Goal: Task Accomplishment & Management: Use online tool/utility

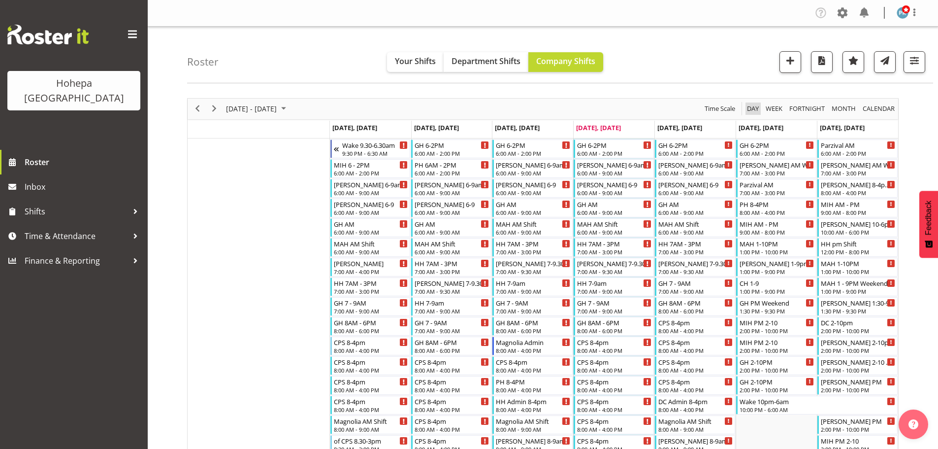
click at [750, 110] on span "Day" at bounding box center [753, 108] width 14 height 12
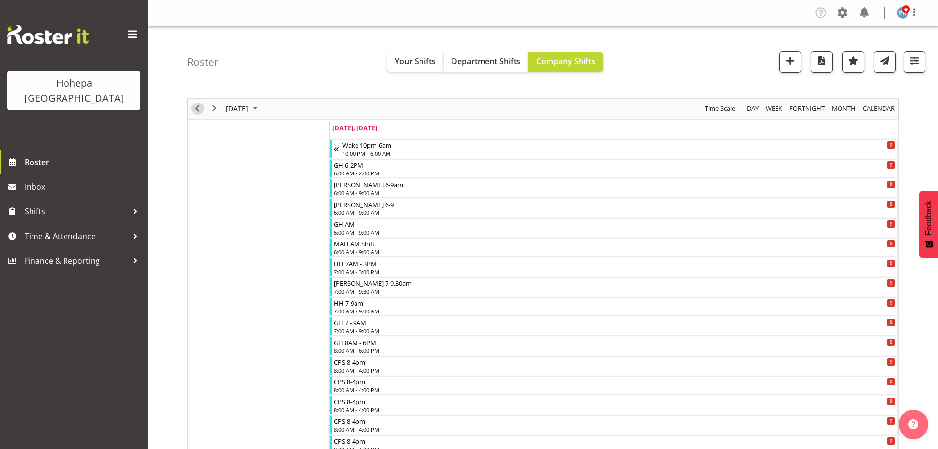
click at [198, 110] on span "Previous" at bounding box center [198, 108] width 12 height 12
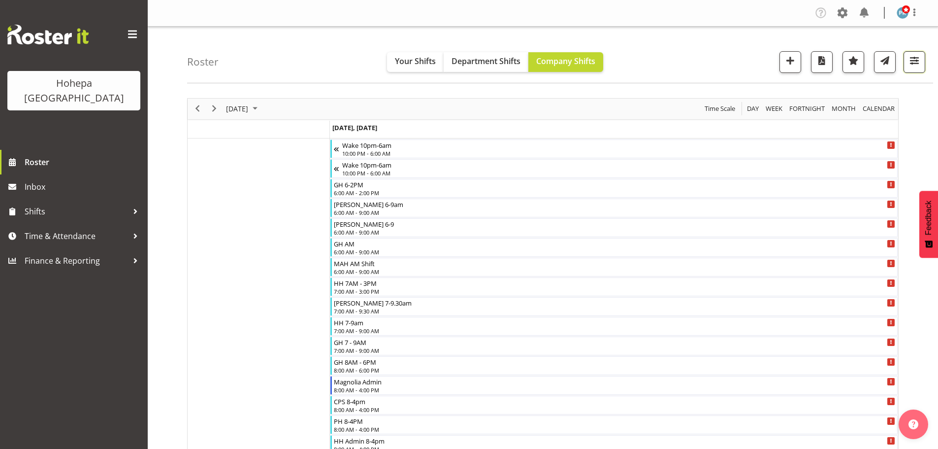
click at [915, 61] on span "button" at bounding box center [914, 60] width 13 height 13
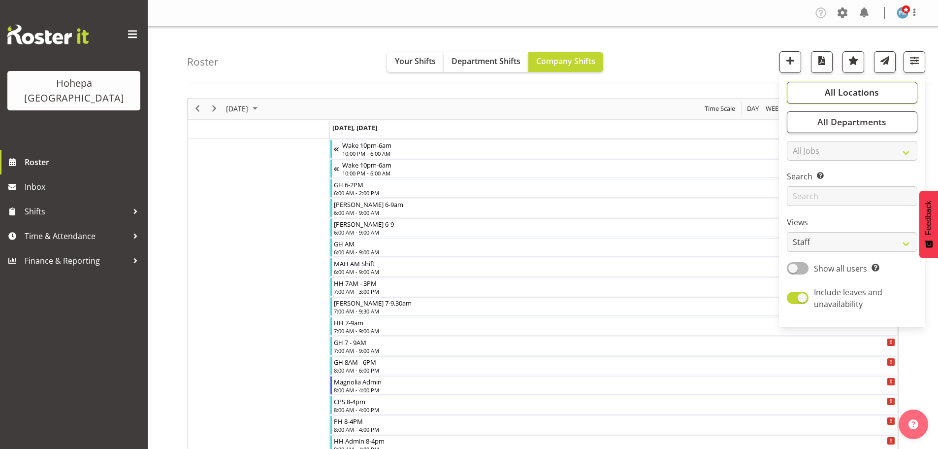
click at [850, 91] on span "All Locations" at bounding box center [852, 92] width 54 height 12
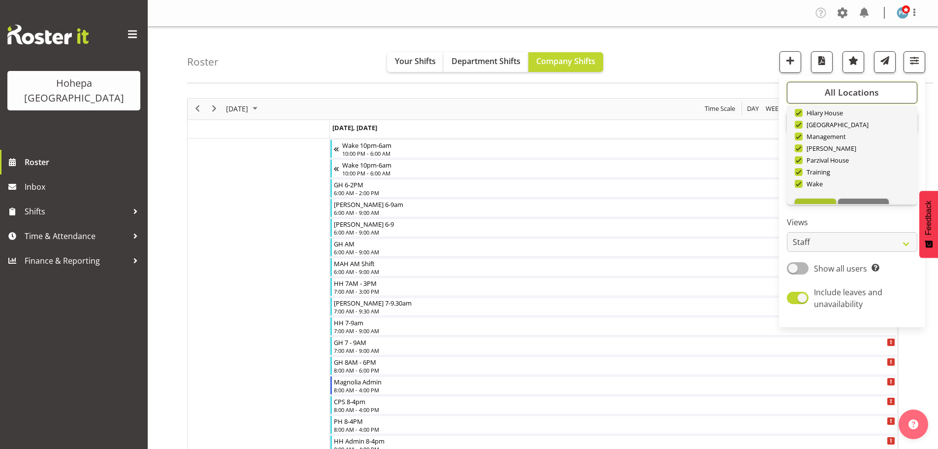
scroll to position [95, 0]
click at [855, 190] on span "Deselect All" at bounding box center [864, 187] width 40 height 9
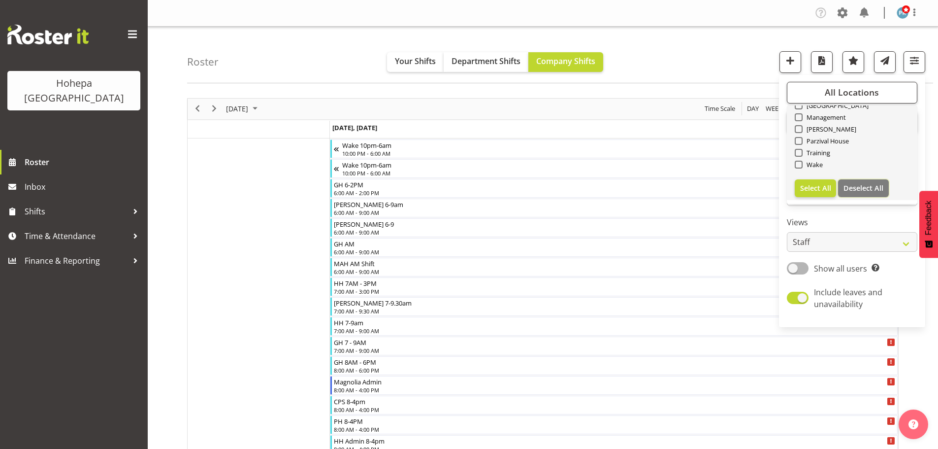
checkbox input "false"
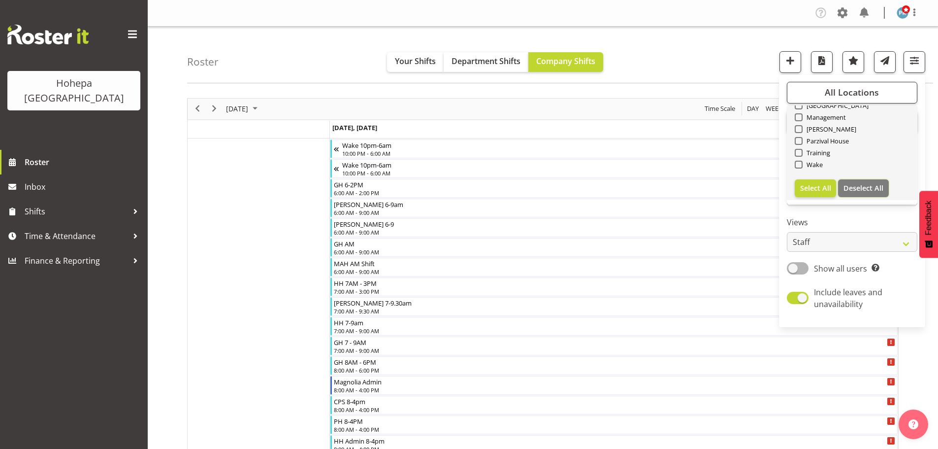
checkbox input "false"
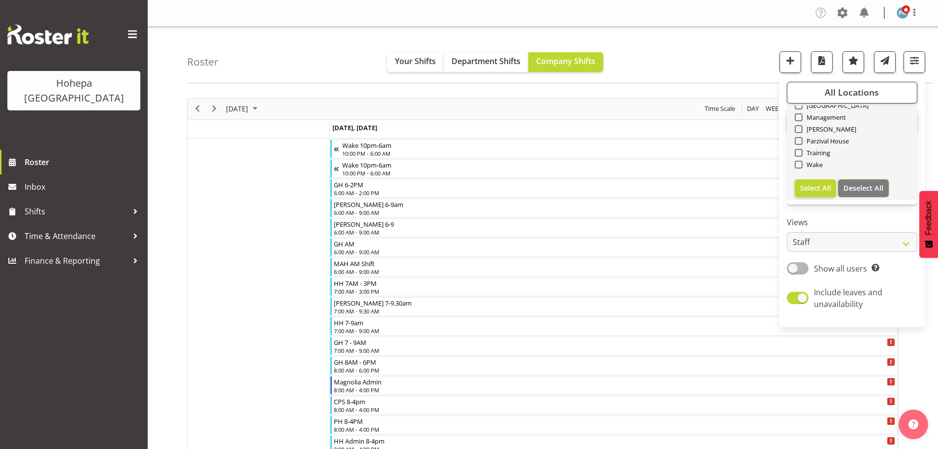
checkbox input "false"
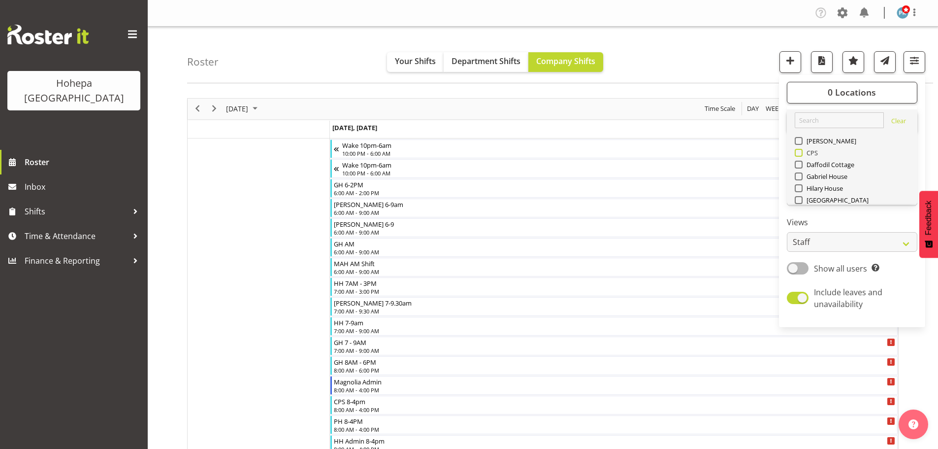
click at [798, 153] on span at bounding box center [799, 153] width 8 height 8
click at [798, 153] on input "CPS" at bounding box center [798, 152] width 6 height 6
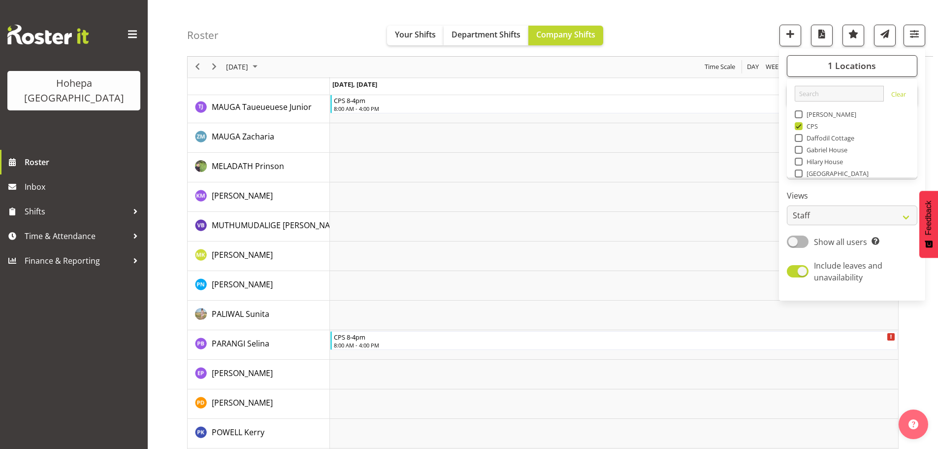
scroll to position [1185, 0]
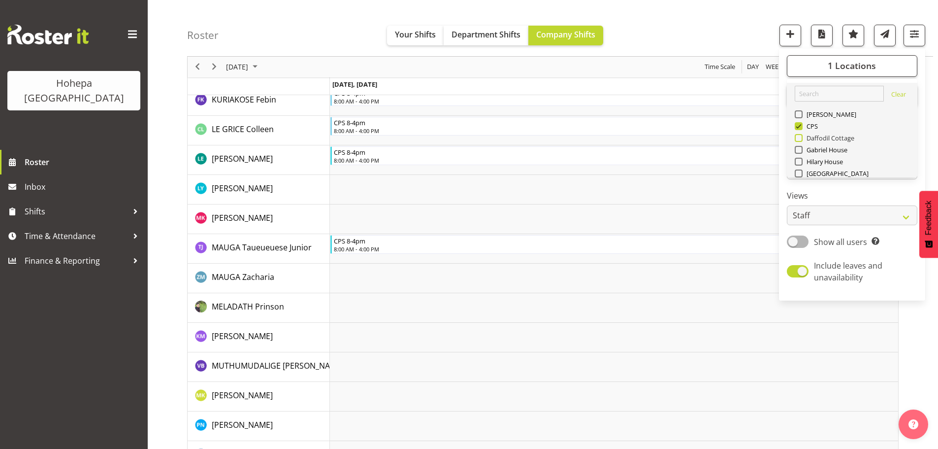
click at [800, 128] on span at bounding box center [799, 126] width 8 height 8
click at [800, 128] on input "CPS" at bounding box center [798, 126] width 6 height 6
checkbox input "false"
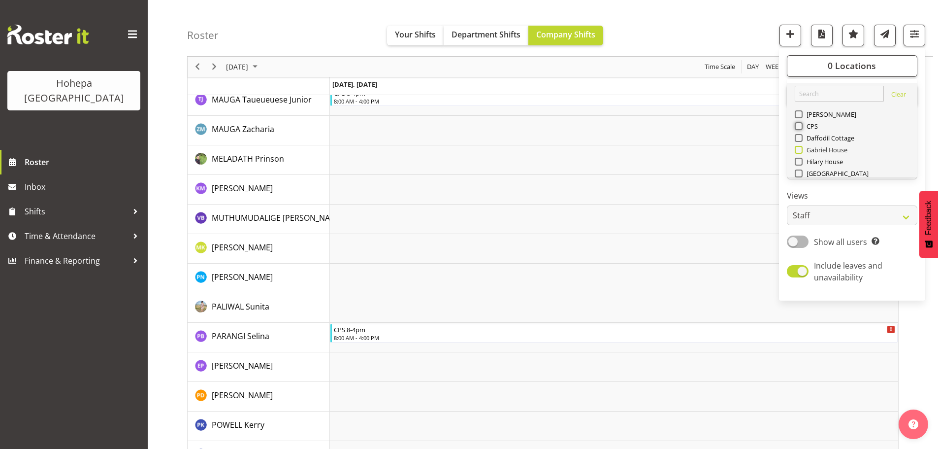
scroll to position [95, 0]
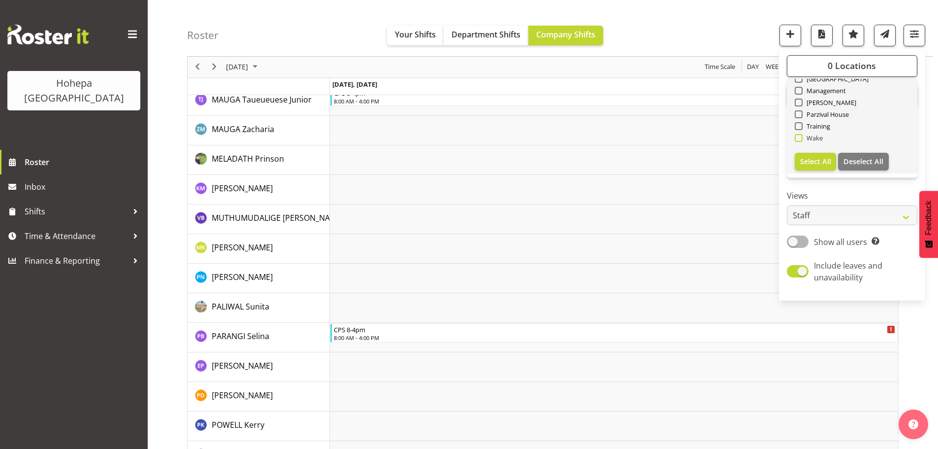
click at [802, 139] on span at bounding box center [799, 138] width 8 height 8
click at [802, 139] on input "Wake" at bounding box center [798, 138] width 6 height 6
checkbox input "true"
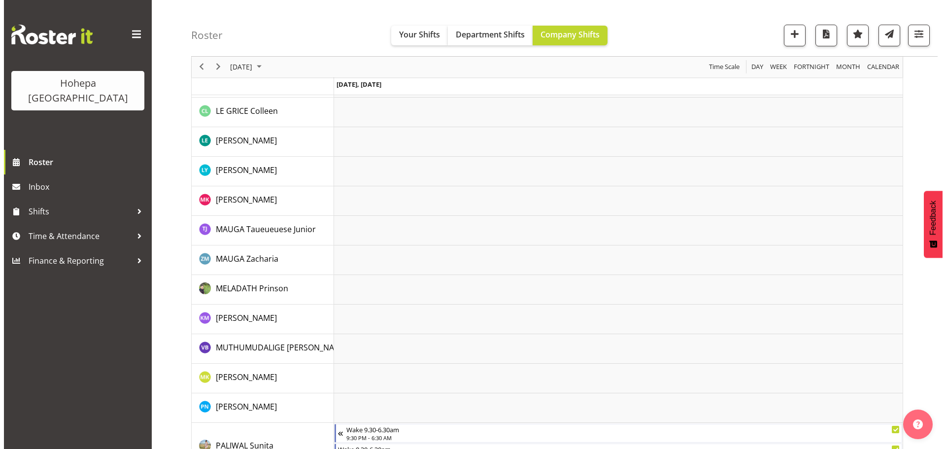
scroll to position [1330, 0]
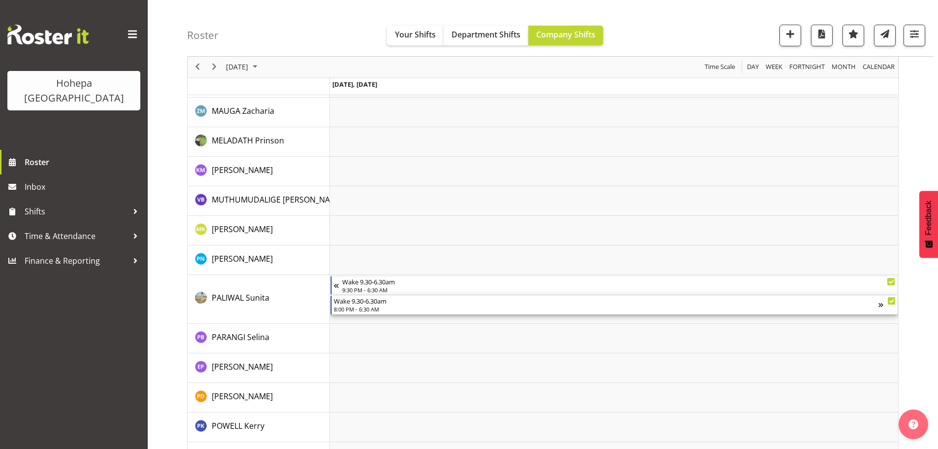
click at [355, 309] on div "8:00 PM - 6:30 AM" at bounding box center [606, 309] width 545 height 8
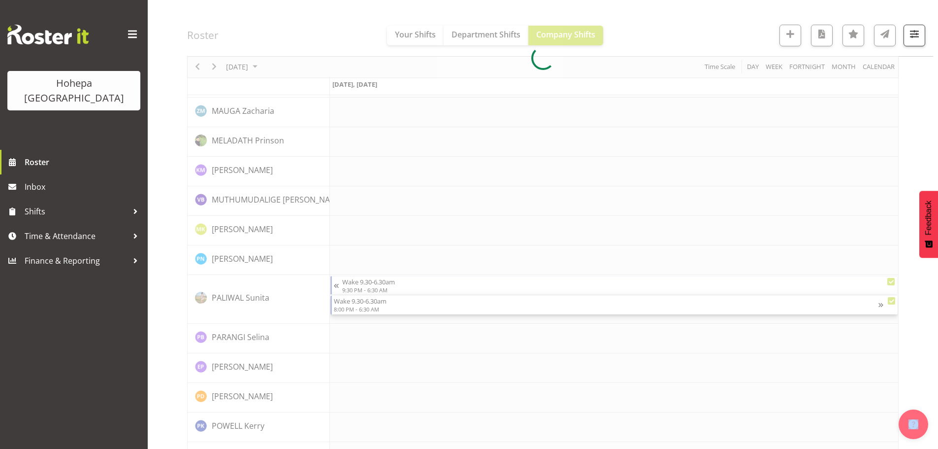
click at [355, 309] on div at bounding box center [543, 58] width 712 height 2580
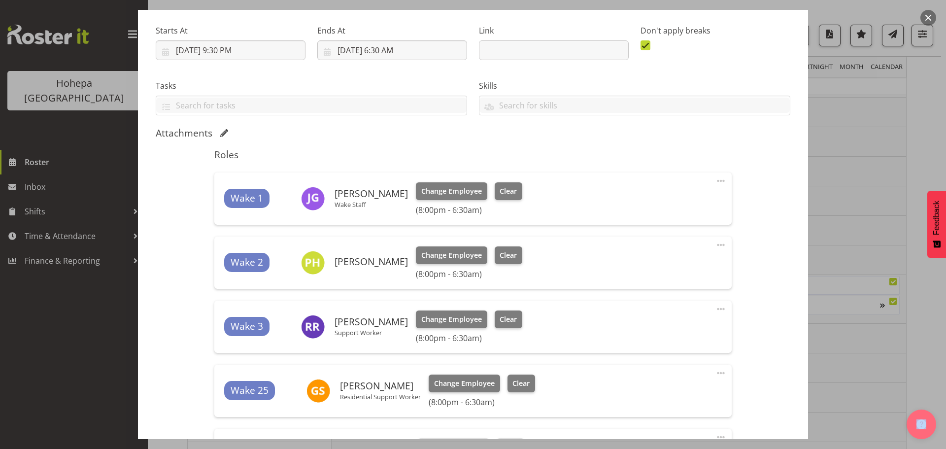
scroll to position [296, 0]
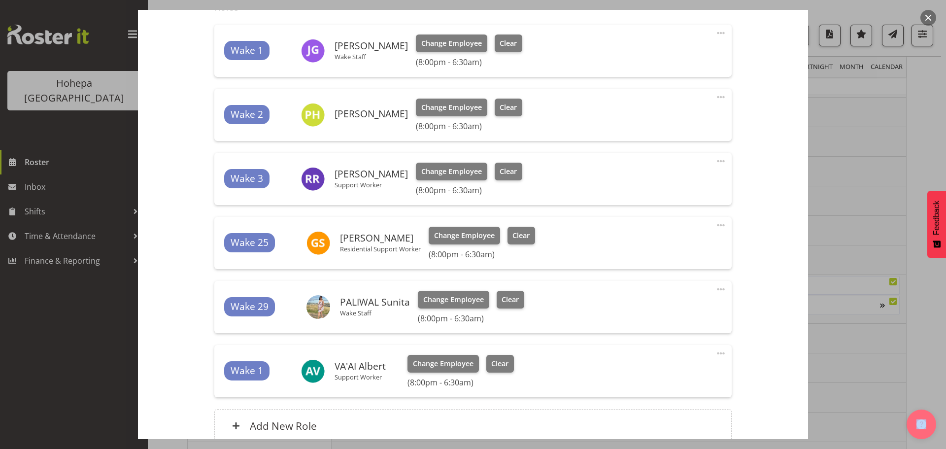
click at [715, 287] on span at bounding box center [721, 289] width 12 height 12
click at [634, 312] on link "Edit" at bounding box center [679, 311] width 95 height 18
select select "7"
select select "2025"
select select "6"
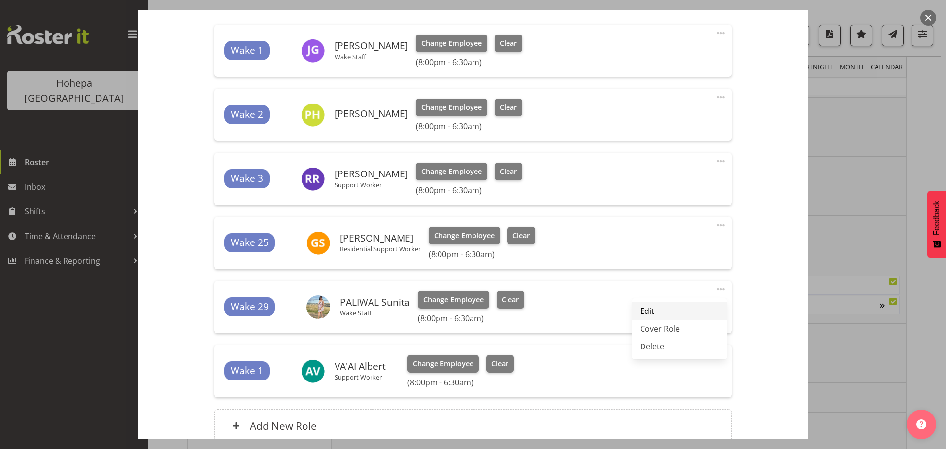
select select "30"
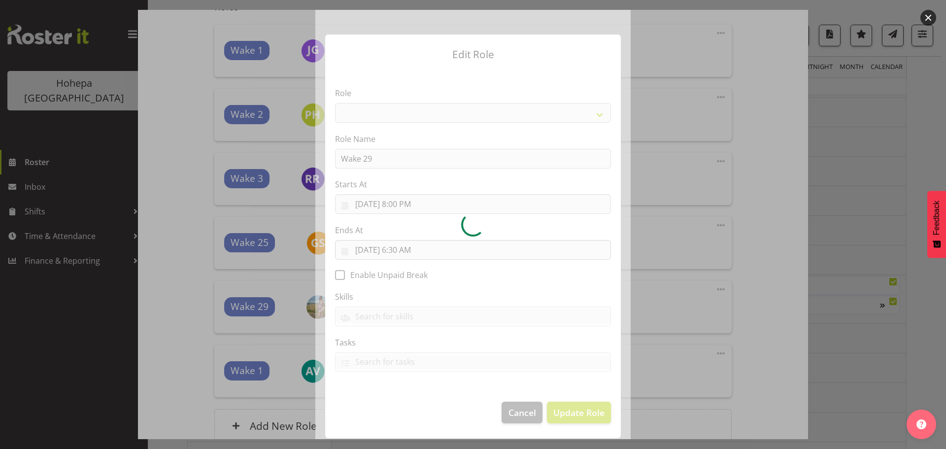
select select "1094"
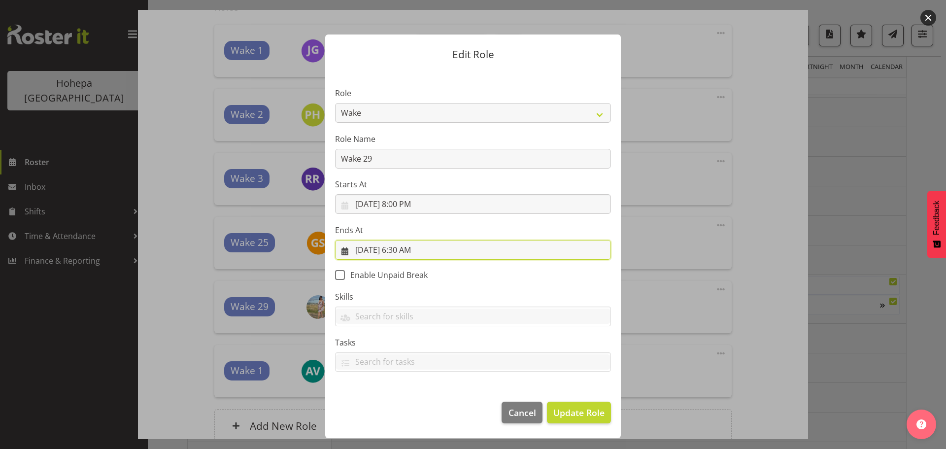
click at [412, 248] on input "8/14/2025, 6:30 AM" at bounding box center [473, 250] width 276 height 20
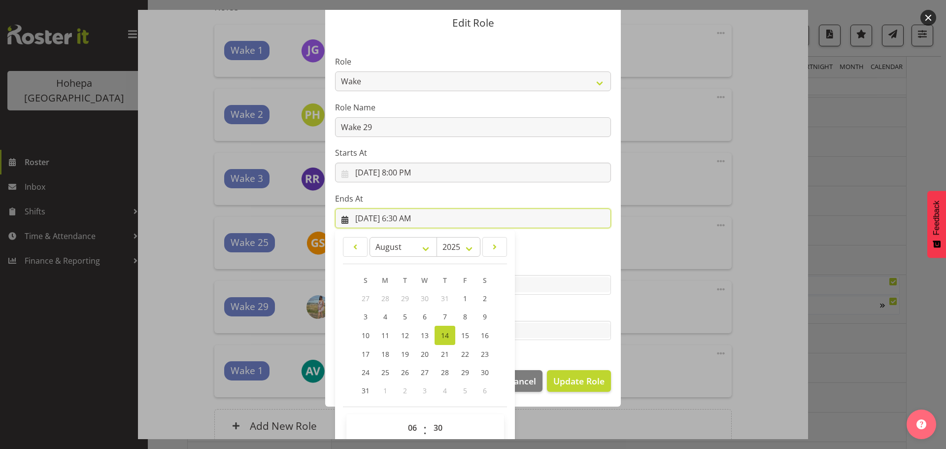
scroll to position [46, 0]
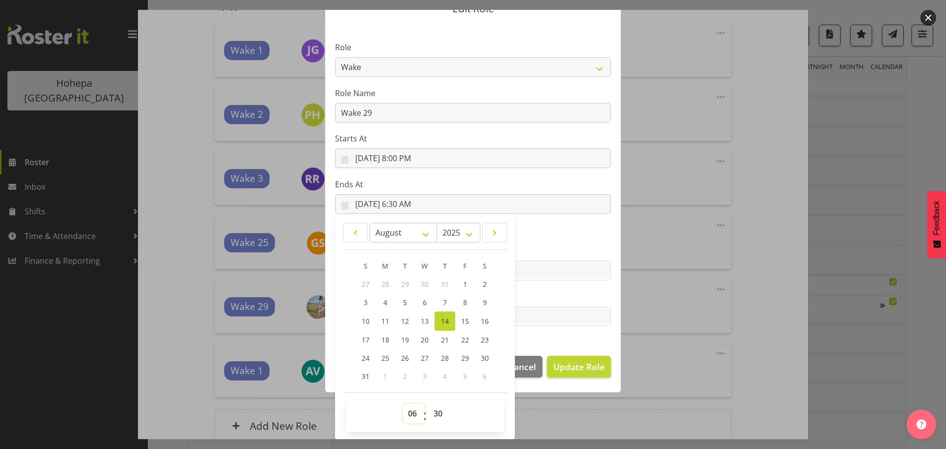
click at [411, 414] on select "00 01 02 03 04 05 06 07 08 09 10 11 12 13 14 15 16 17 18 19 20 21 22 23" at bounding box center [413, 413] width 22 height 20
select select "21"
click at [402, 403] on select "00 01 02 03 04 05 06 07 08 09 10 11 12 13 14 15 16 17 18 19 20 21 22 23" at bounding box center [413, 413] width 22 height 20
type input "8/14/2025, 9:30 PM"
click at [537, 342] on section "Role CP House Leader Support Staff Wake Role Name Wake 29 Starts At 8/13/2025, …" at bounding box center [473, 185] width 296 height 322
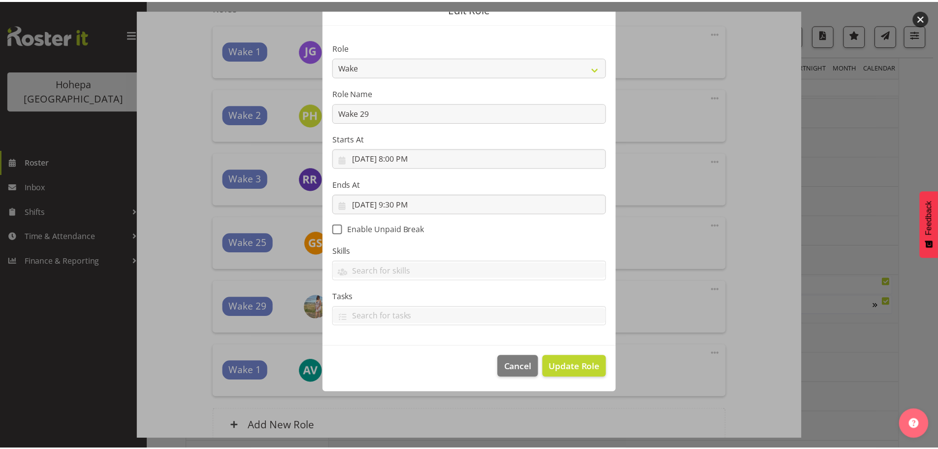
scroll to position [0, 0]
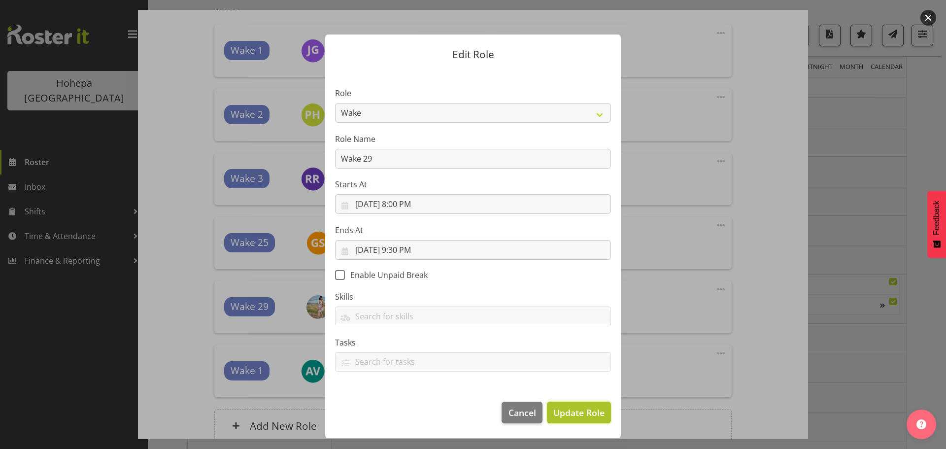
click at [566, 413] on span "Update Role" at bounding box center [578, 412] width 51 height 13
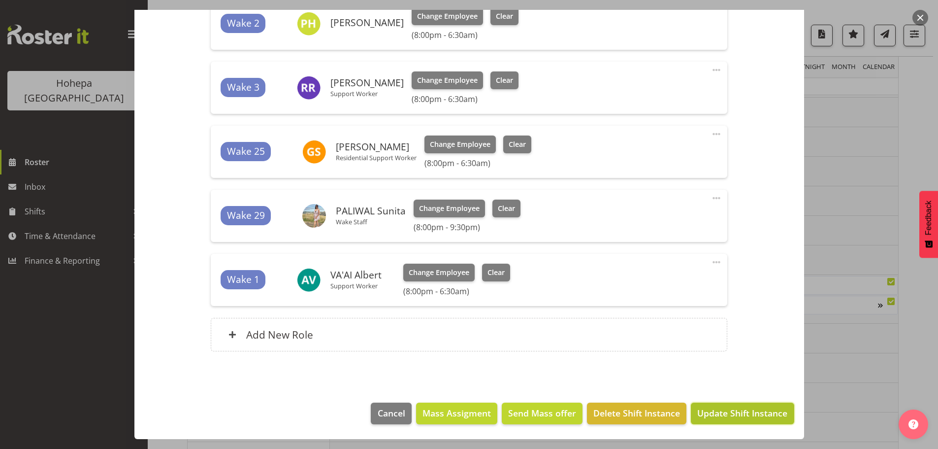
click at [707, 415] on span "Update Shift Instance" at bounding box center [743, 412] width 90 height 13
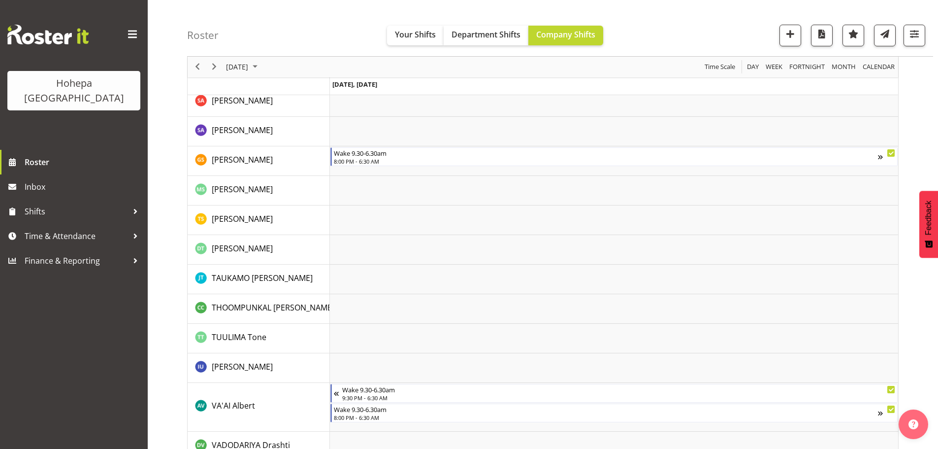
scroll to position [2237, 0]
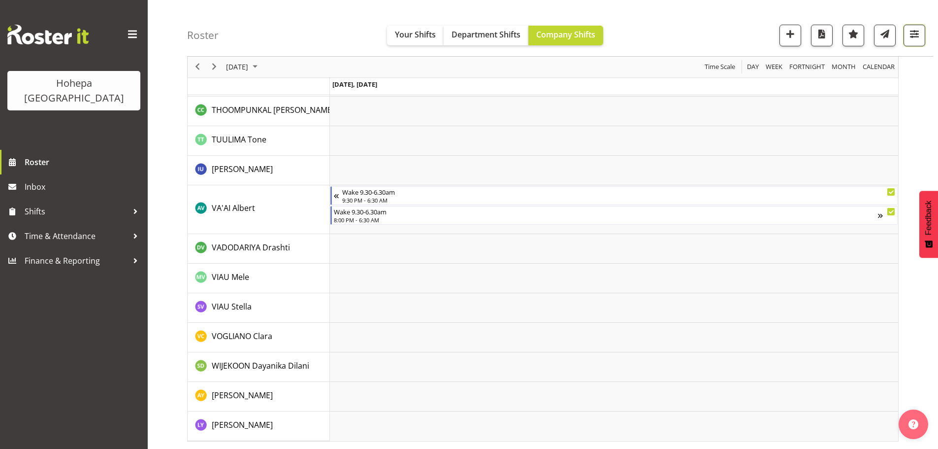
click at [921, 35] on span "button" at bounding box center [914, 34] width 13 height 13
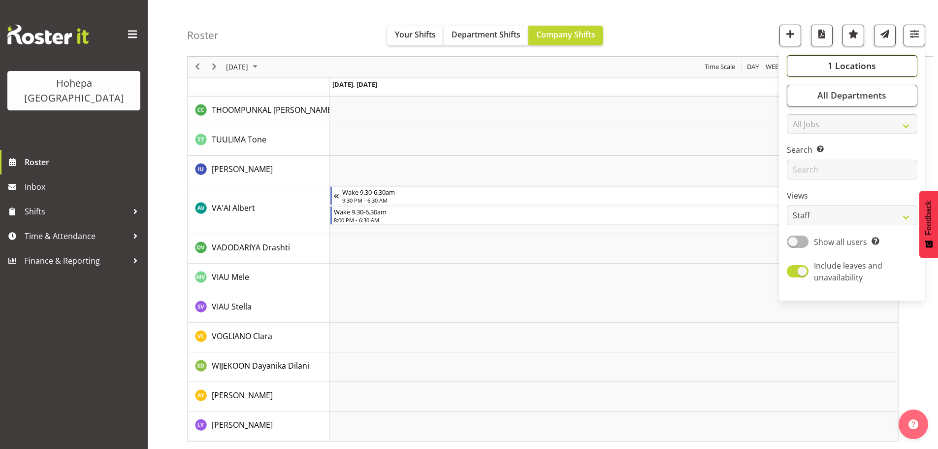
click at [838, 62] on span "1 Locations" at bounding box center [852, 66] width 48 height 12
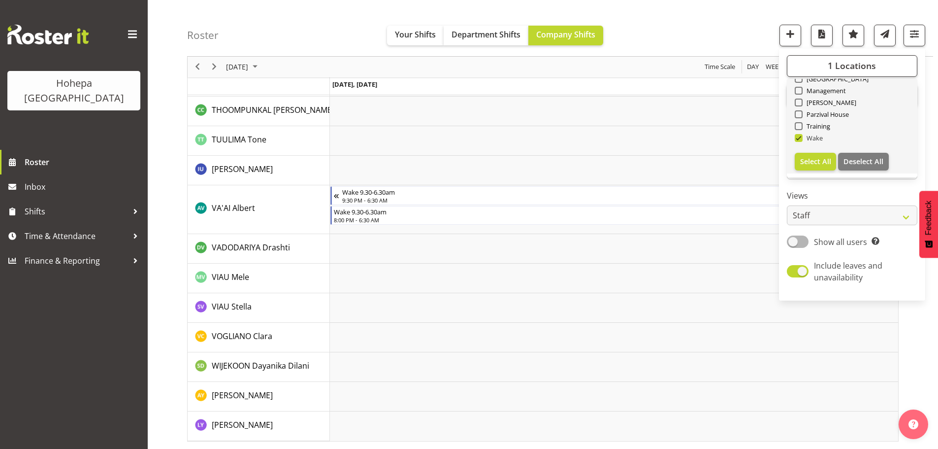
click at [800, 137] on span at bounding box center [799, 138] width 8 height 8
click at [800, 137] on input "Wake" at bounding box center [798, 138] width 6 height 6
checkbox input "false"
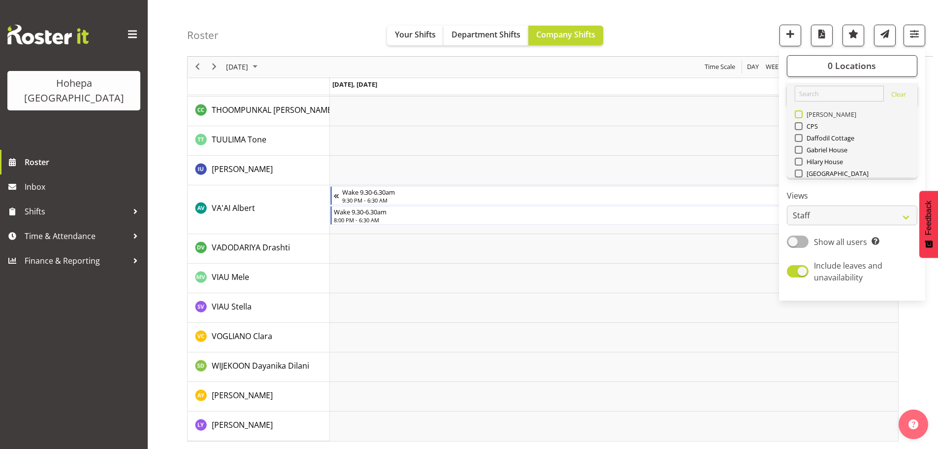
click at [802, 116] on span at bounding box center [799, 114] width 8 height 8
click at [802, 116] on input "[PERSON_NAME]" at bounding box center [798, 114] width 6 height 6
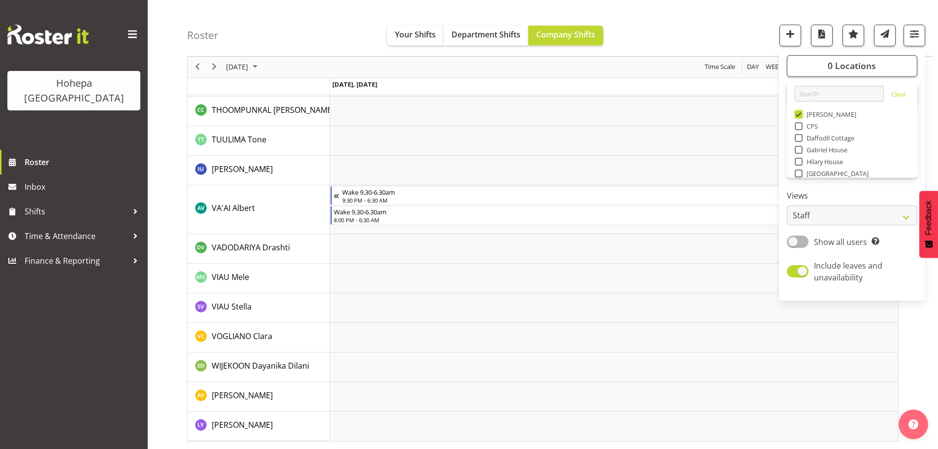
scroll to position [2121, 0]
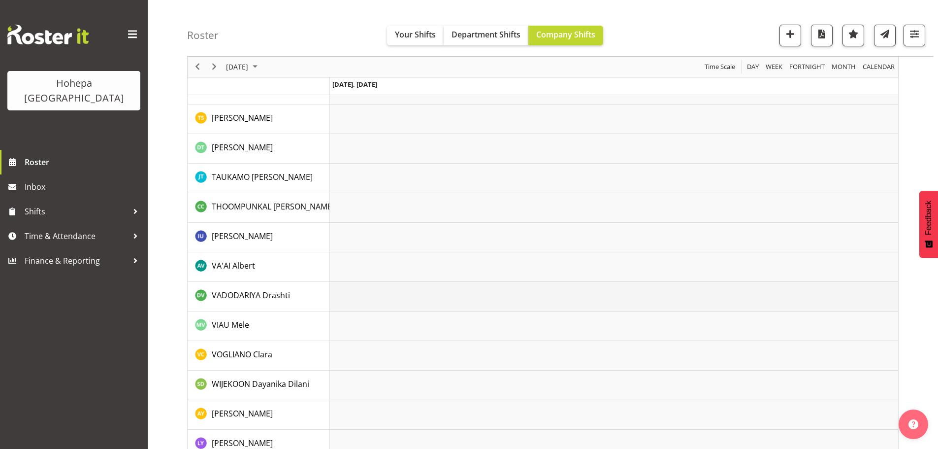
scroll to position [1835, 0]
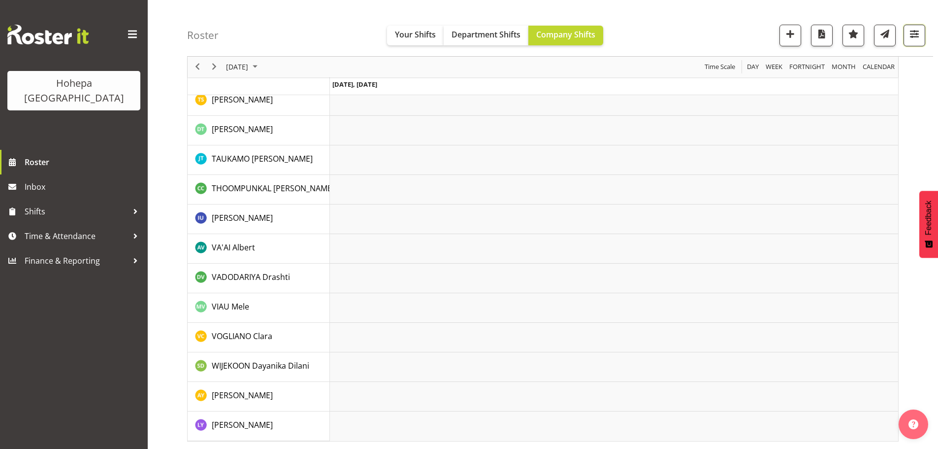
click at [912, 33] on span "button" at bounding box center [914, 34] width 13 height 13
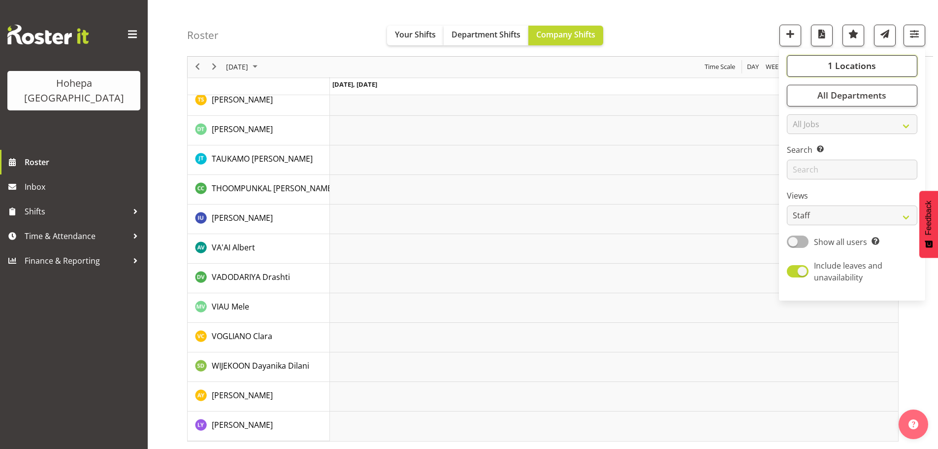
click at [825, 67] on button "1 Locations" at bounding box center [852, 66] width 131 height 22
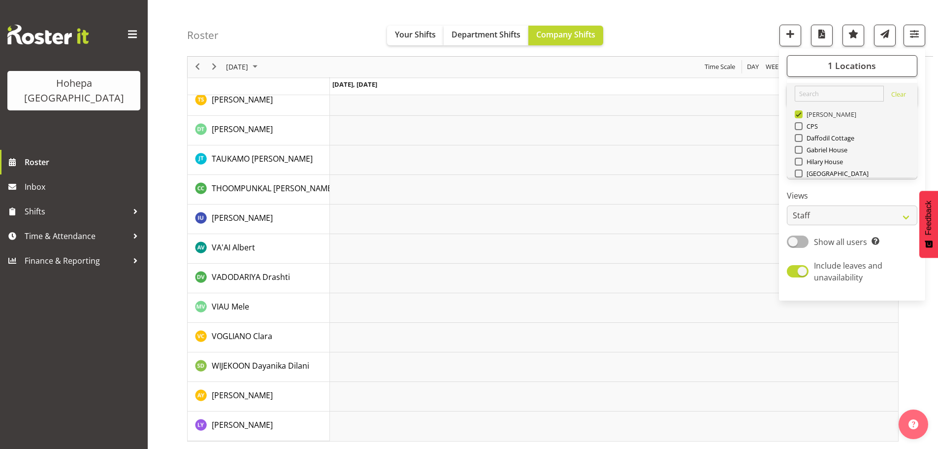
click at [801, 115] on span at bounding box center [799, 114] width 8 height 8
click at [801, 115] on input "[PERSON_NAME]" at bounding box center [798, 114] width 6 height 6
checkbox input "false"
click at [798, 172] on span at bounding box center [799, 173] width 8 height 8
click at [798, 172] on input "[GEOGRAPHIC_DATA]" at bounding box center [798, 173] width 6 height 6
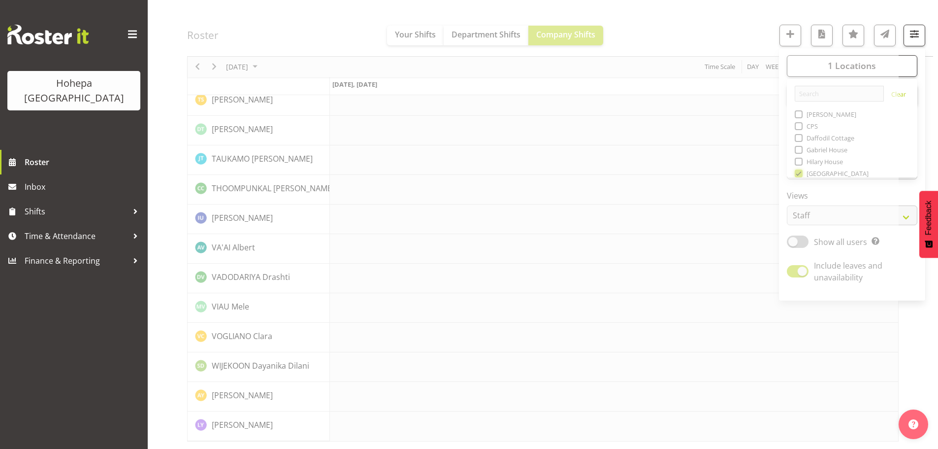
scroll to position [1796, 0]
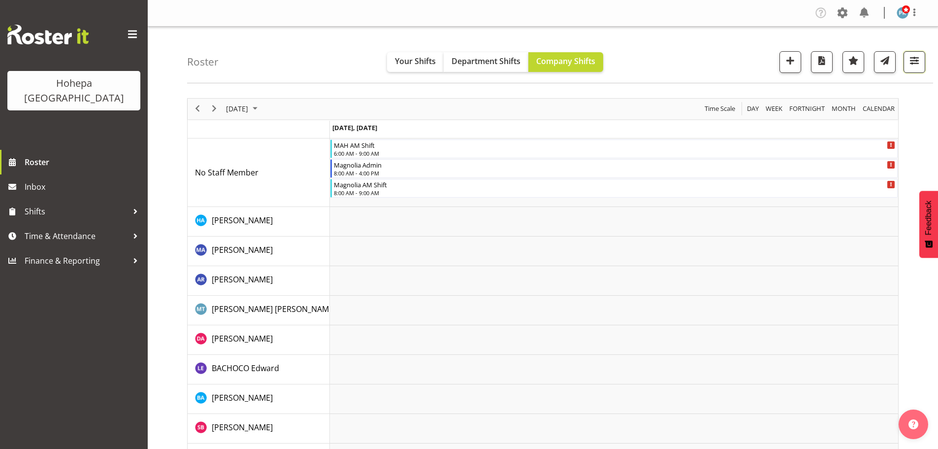
click at [914, 61] on span "button" at bounding box center [914, 60] width 13 height 13
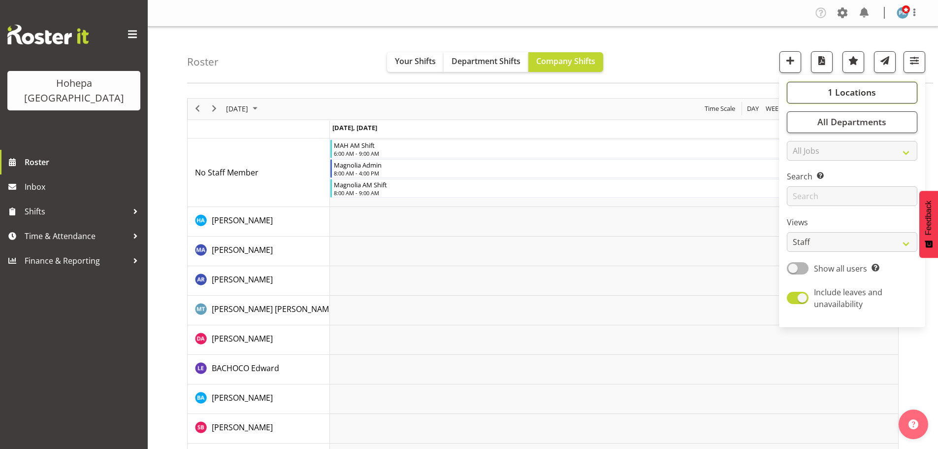
click at [852, 93] on span "1 Locations" at bounding box center [852, 92] width 48 height 12
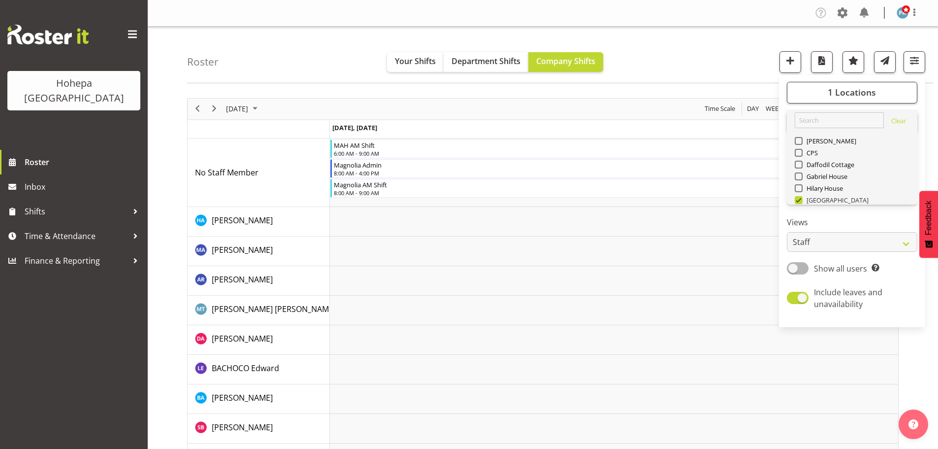
click at [799, 199] on span at bounding box center [799, 200] width 8 height 8
click at [799, 199] on input "[GEOGRAPHIC_DATA]" at bounding box center [798, 200] width 6 height 6
checkbox input "false"
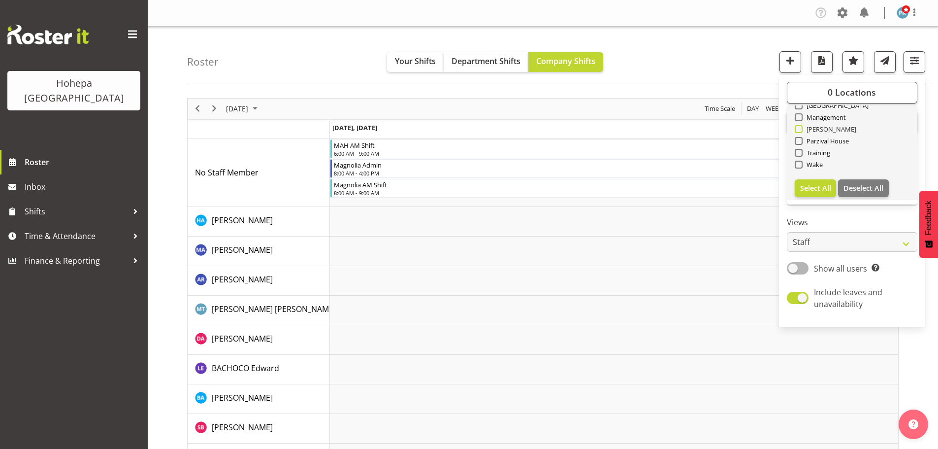
click at [797, 130] on span at bounding box center [799, 129] width 8 height 8
click at [797, 130] on input "[PERSON_NAME]" at bounding box center [798, 129] width 6 height 6
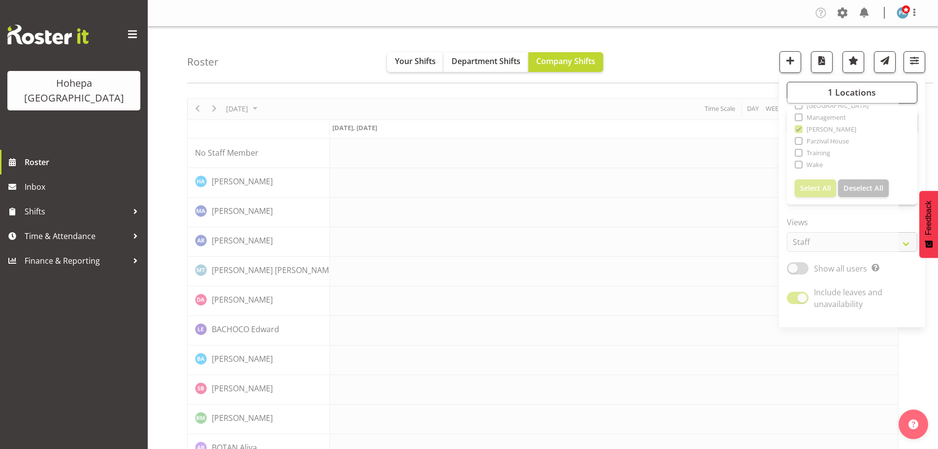
click at [683, 61] on div "Roster Your Shifts Department Shifts Company Shifts 1 Locations [GEOGRAPHIC_DAT…" at bounding box center [560, 55] width 746 height 57
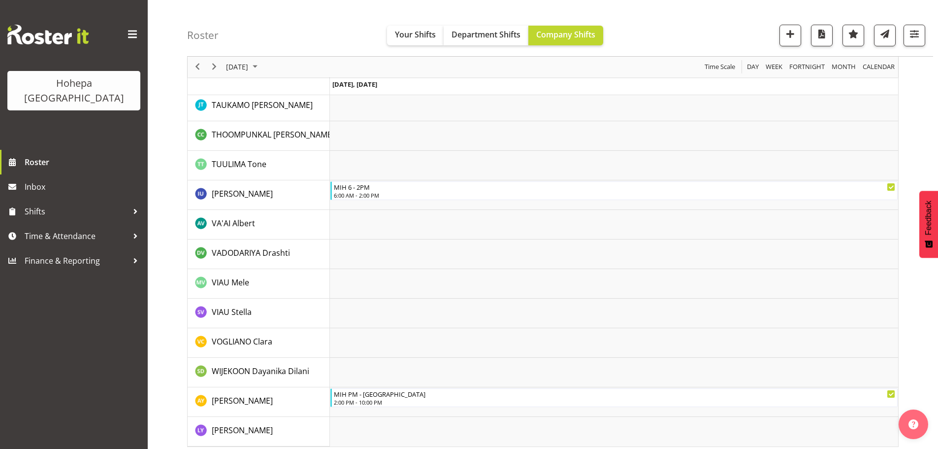
scroll to position [2003, 0]
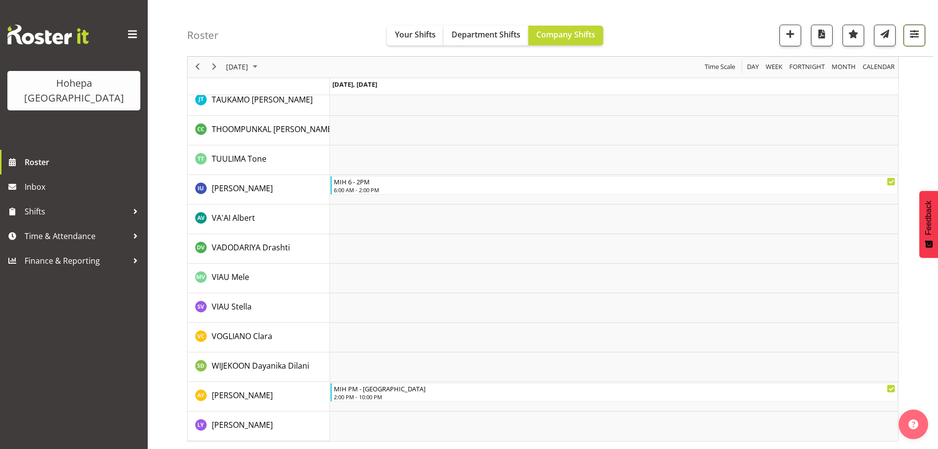
click at [919, 35] on span "button" at bounding box center [914, 34] width 13 height 13
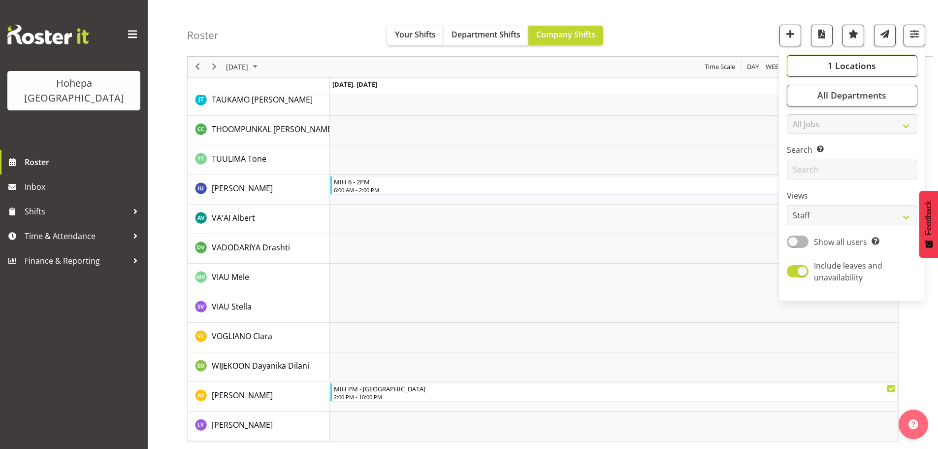
click at [856, 63] on span "1 Locations" at bounding box center [852, 66] width 48 height 12
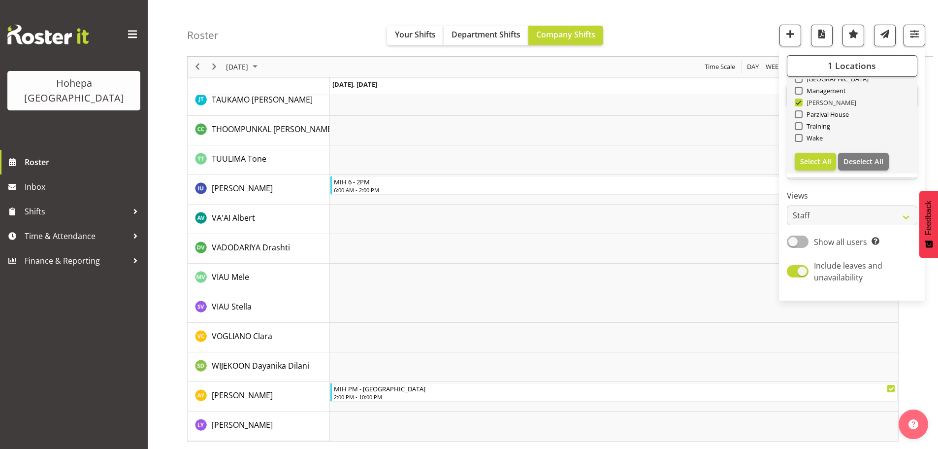
click at [801, 103] on span at bounding box center [799, 103] width 8 height 8
click at [801, 103] on input "[PERSON_NAME]" at bounding box center [798, 103] width 6 height 6
checkbox input "false"
click at [803, 114] on span "Parzival House" at bounding box center [826, 114] width 47 height 8
click at [802, 114] on input "Parzival House" at bounding box center [798, 114] width 6 height 6
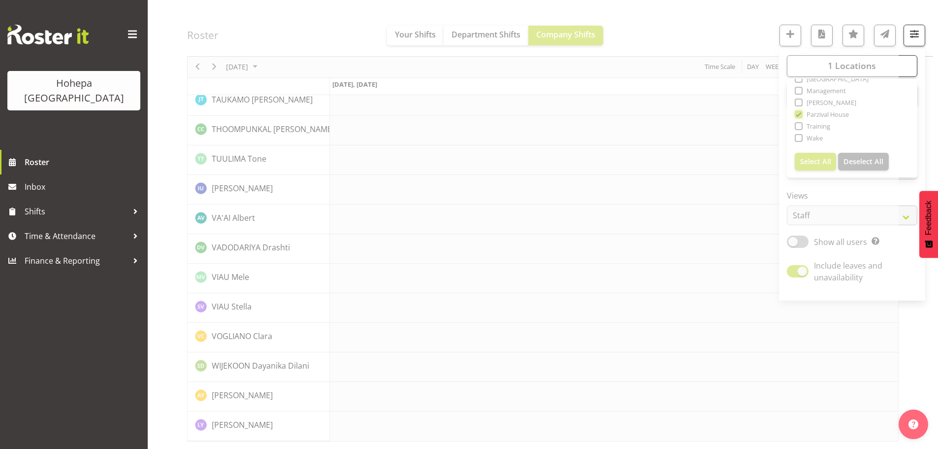
scroll to position [1944, 0]
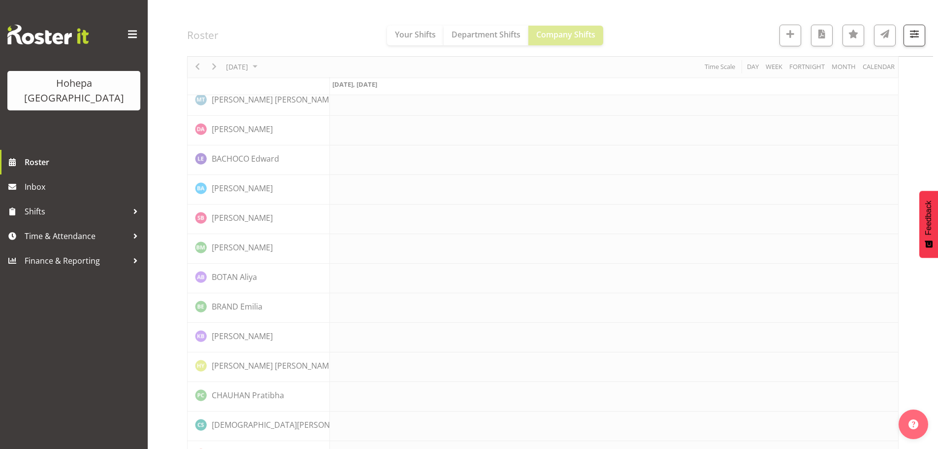
scroll to position [0, 0]
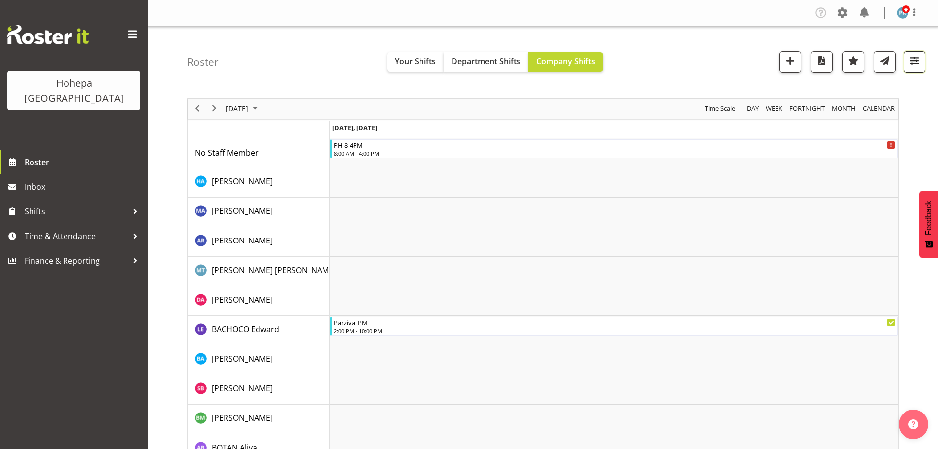
click at [918, 57] on span "button" at bounding box center [914, 60] width 13 height 13
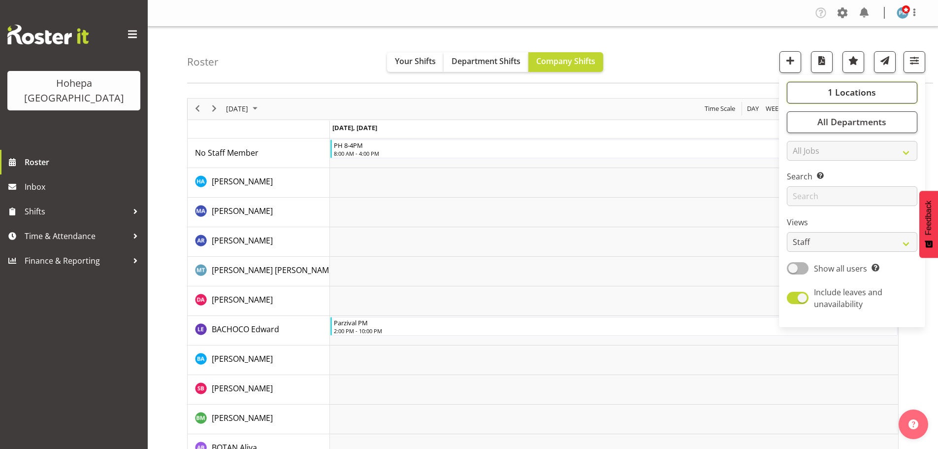
click at [852, 91] on span "1 Locations" at bounding box center [852, 92] width 48 height 12
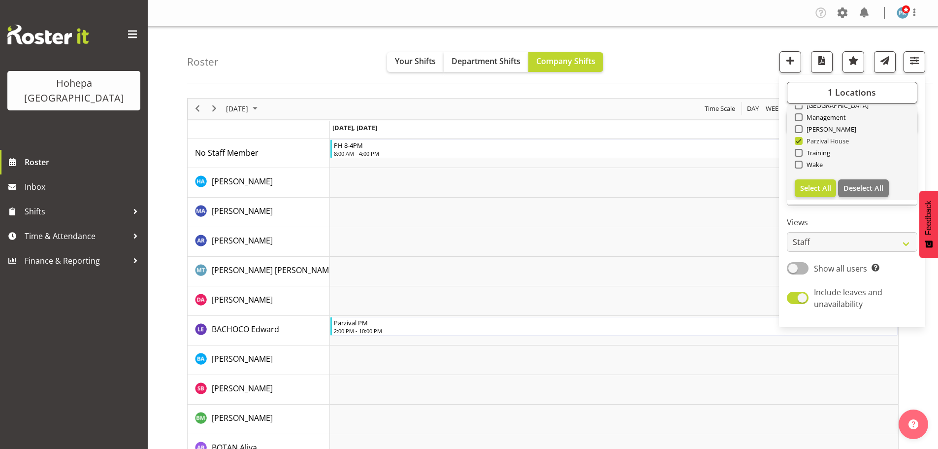
click at [800, 142] on span at bounding box center [799, 141] width 8 height 8
click at [800, 142] on input "Parzival House" at bounding box center [798, 140] width 6 height 6
checkbox input "false"
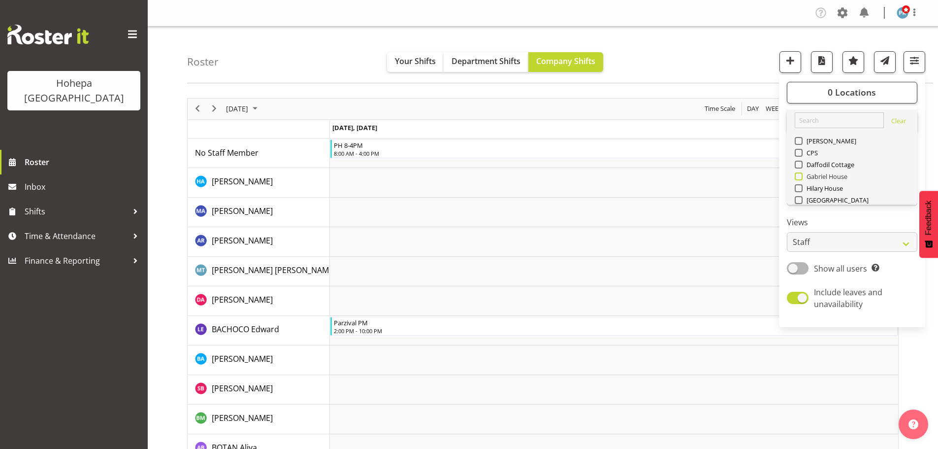
click at [800, 176] on span at bounding box center [799, 176] width 8 height 8
click at [800, 176] on input "Gabriel House" at bounding box center [798, 176] width 6 height 6
checkbox input "true"
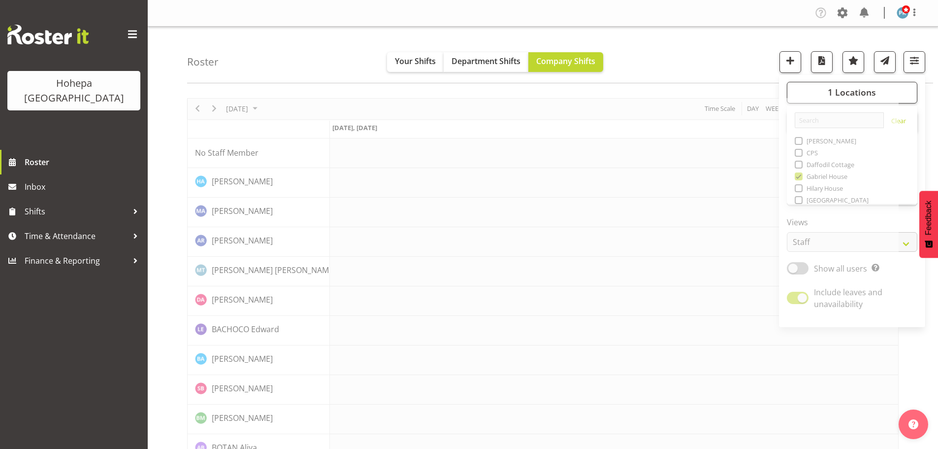
click at [674, 59] on div "Roster Your Shifts Department Shifts Company Shifts 1 Locations [GEOGRAPHIC_DAT…" at bounding box center [560, 55] width 746 height 57
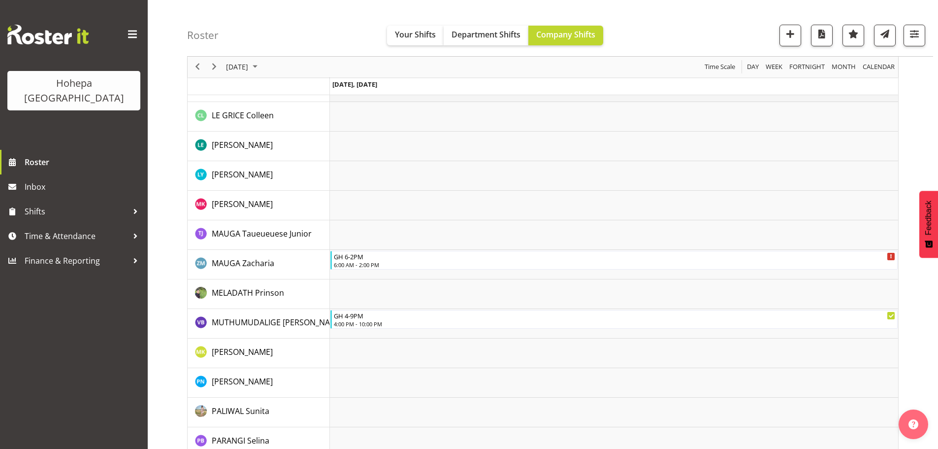
scroll to position [1182, 0]
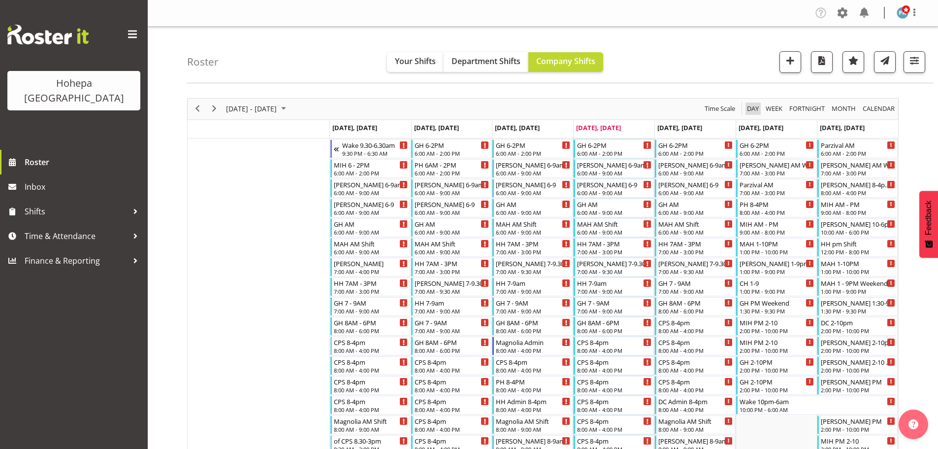
click at [757, 107] on span "Day" at bounding box center [753, 108] width 14 height 12
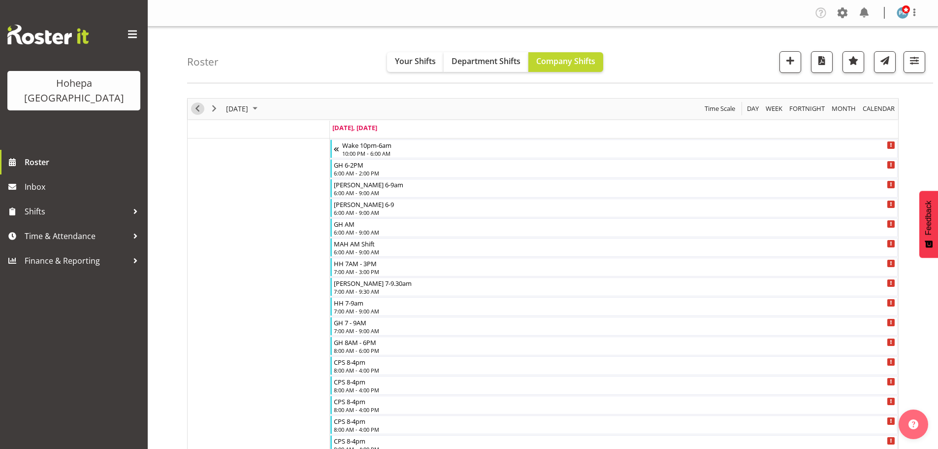
click at [198, 110] on span "Previous" at bounding box center [198, 108] width 12 height 12
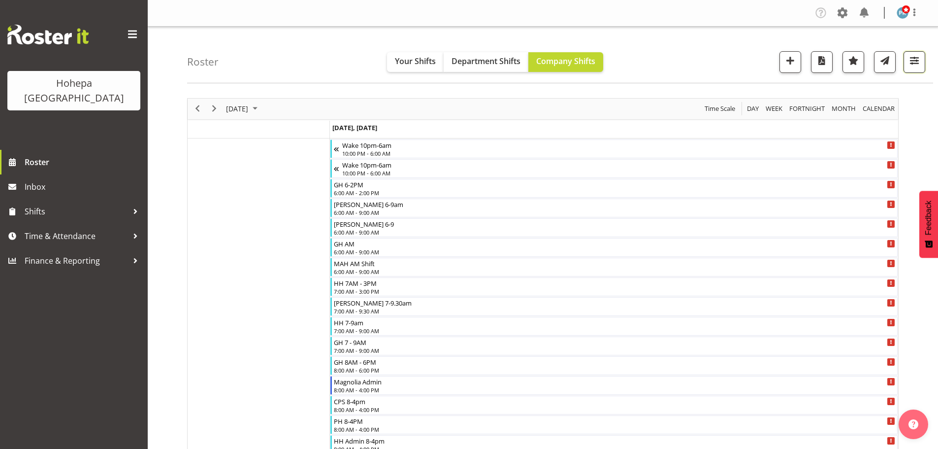
click at [911, 59] on span "button" at bounding box center [914, 60] width 13 height 13
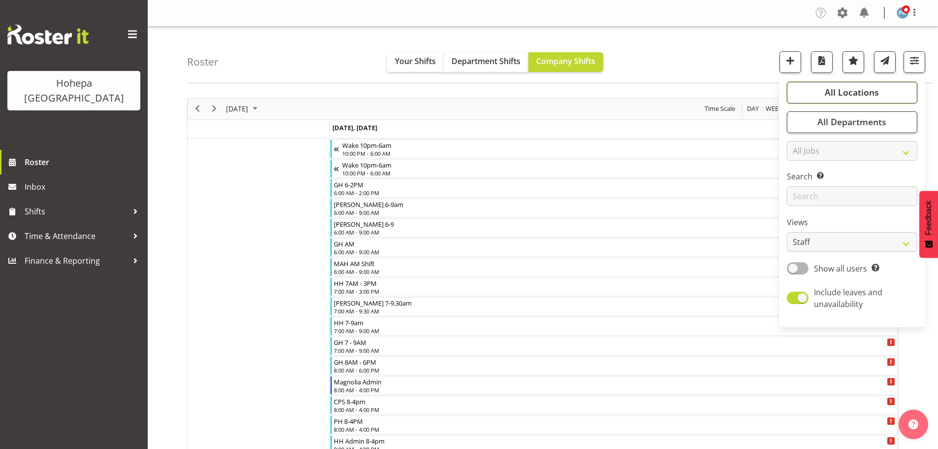
click at [842, 91] on span "All Locations" at bounding box center [852, 92] width 54 height 12
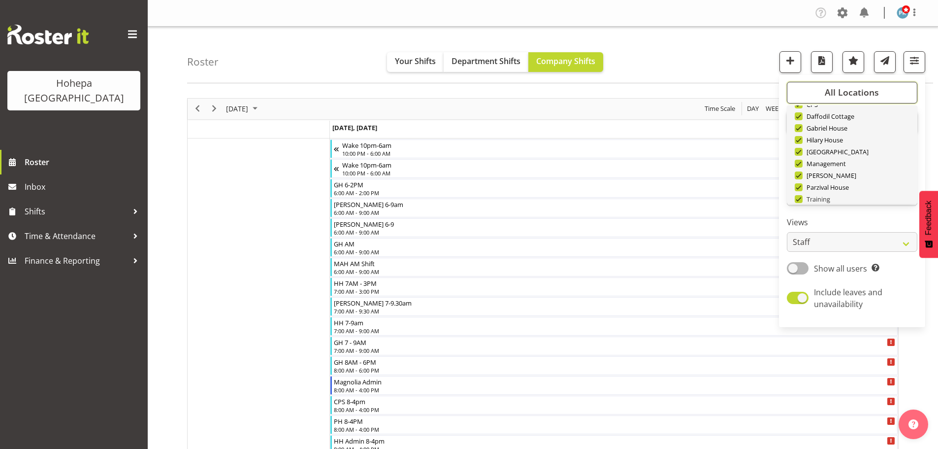
scroll to position [95, 0]
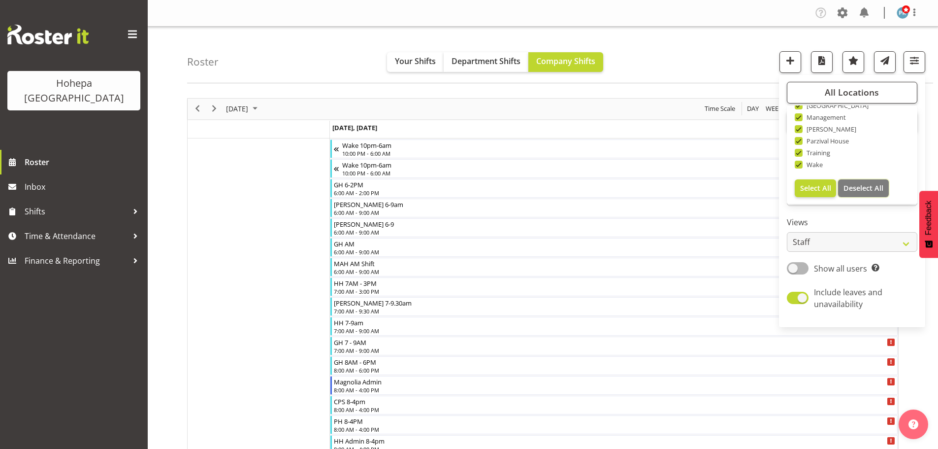
drag, startPoint x: 859, startPoint y: 190, endPoint x: 838, endPoint y: 180, distance: 22.7
click at [859, 190] on span "Deselect All" at bounding box center [864, 187] width 40 height 9
checkbox input "false"
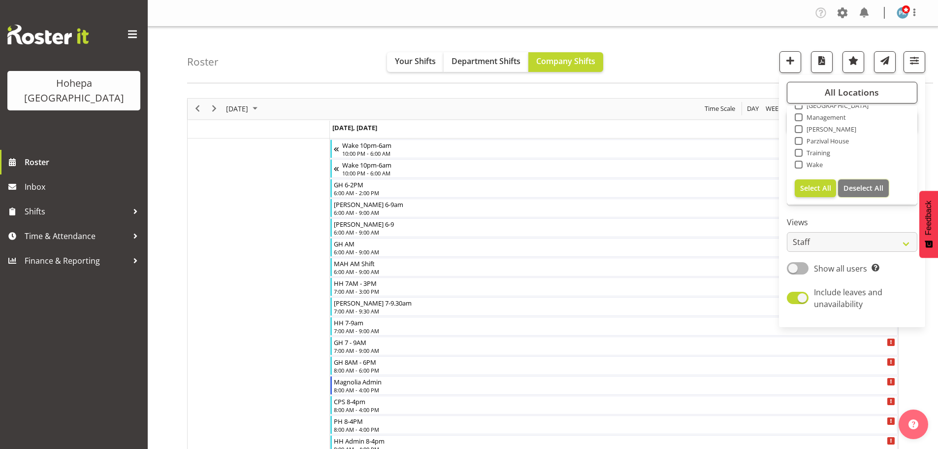
checkbox input "false"
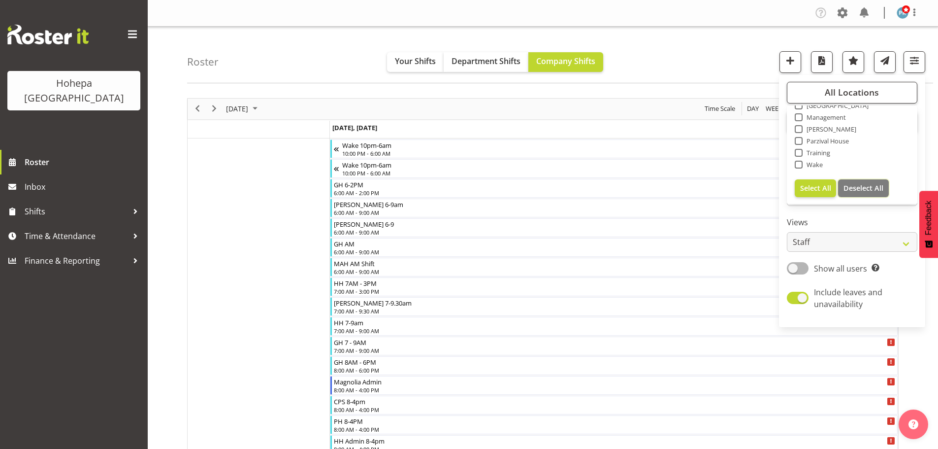
checkbox input "false"
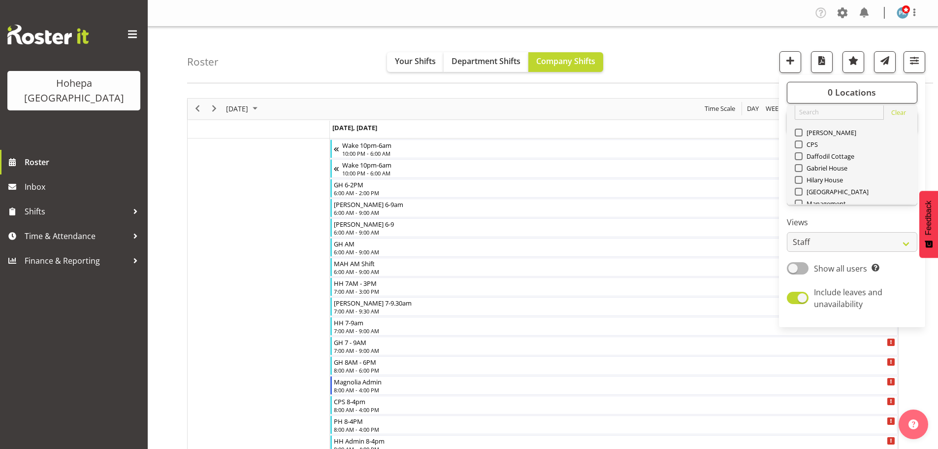
scroll to position [0, 0]
click at [799, 176] on span at bounding box center [799, 176] width 8 height 8
click at [799, 176] on input "Gabriel House" at bounding box center [798, 176] width 6 height 6
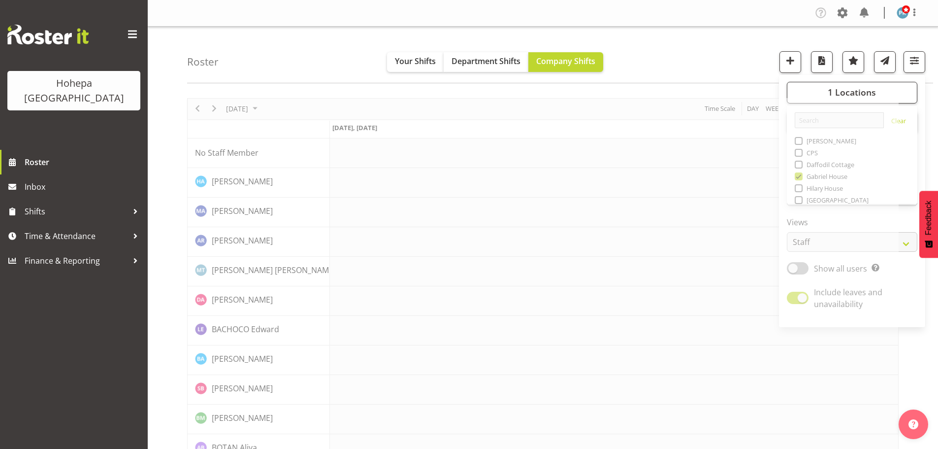
click at [712, 60] on div "Roster Your Shifts Department Shifts Company Shifts 1 Locations [GEOGRAPHIC_DAT…" at bounding box center [560, 55] width 746 height 57
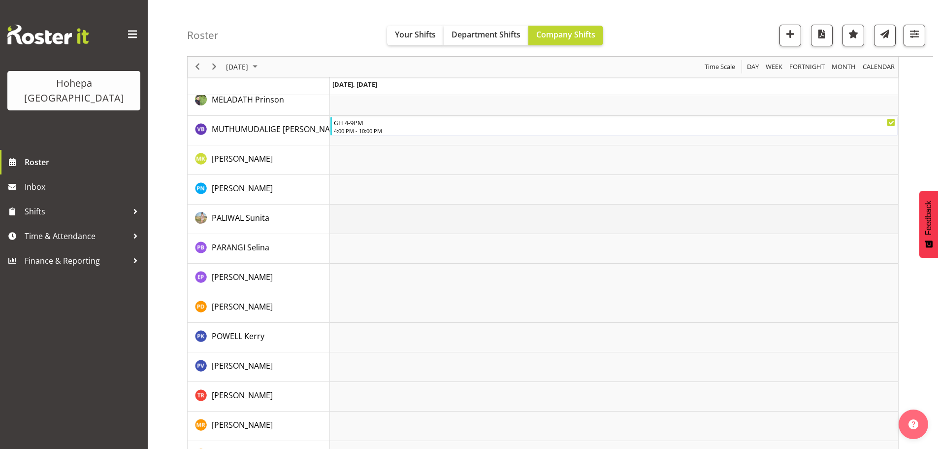
scroll to position [1185, 0]
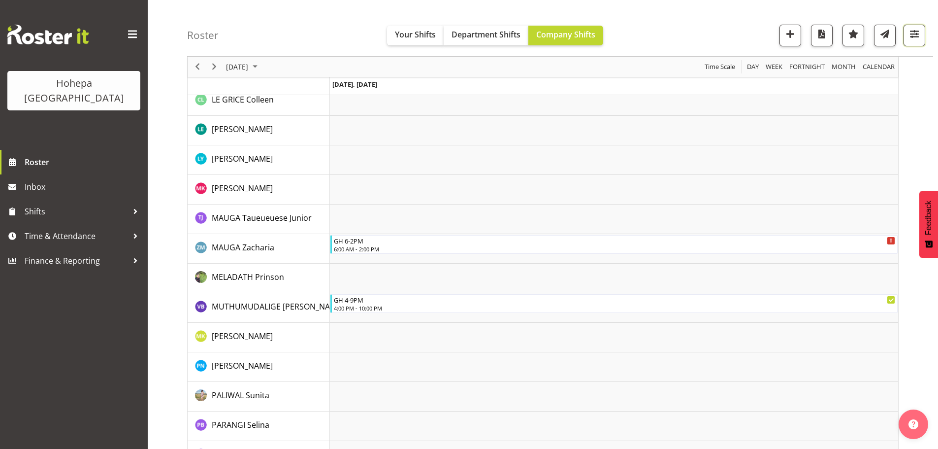
click at [912, 36] on span "button" at bounding box center [914, 34] width 13 height 13
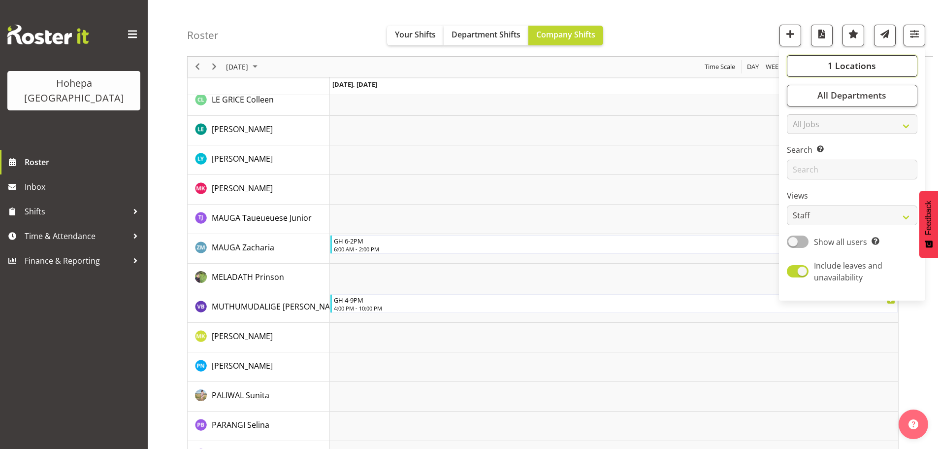
click at [837, 67] on span "1 Locations" at bounding box center [852, 66] width 48 height 12
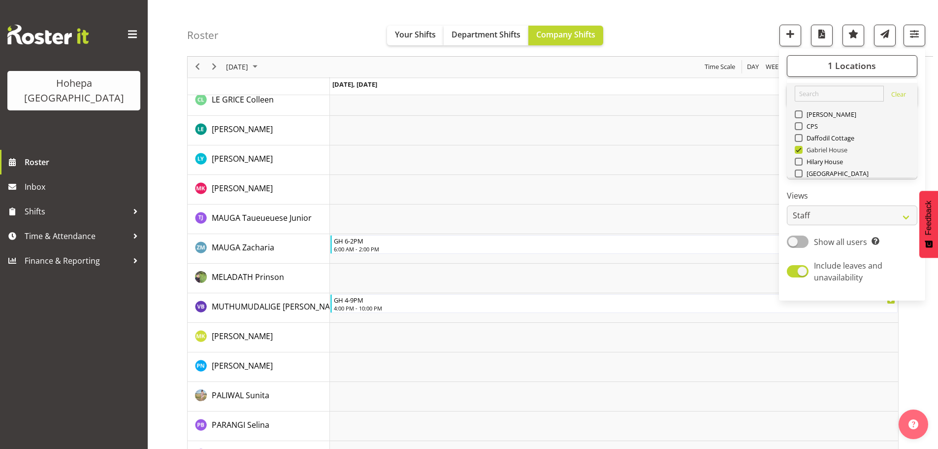
click at [801, 150] on span at bounding box center [799, 150] width 8 height 8
click at [801, 150] on input "Gabriel House" at bounding box center [798, 150] width 6 height 6
checkbox input "false"
click at [801, 163] on span at bounding box center [799, 162] width 8 height 8
click at [801, 163] on input "Hilary House" at bounding box center [798, 162] width 6 height 6
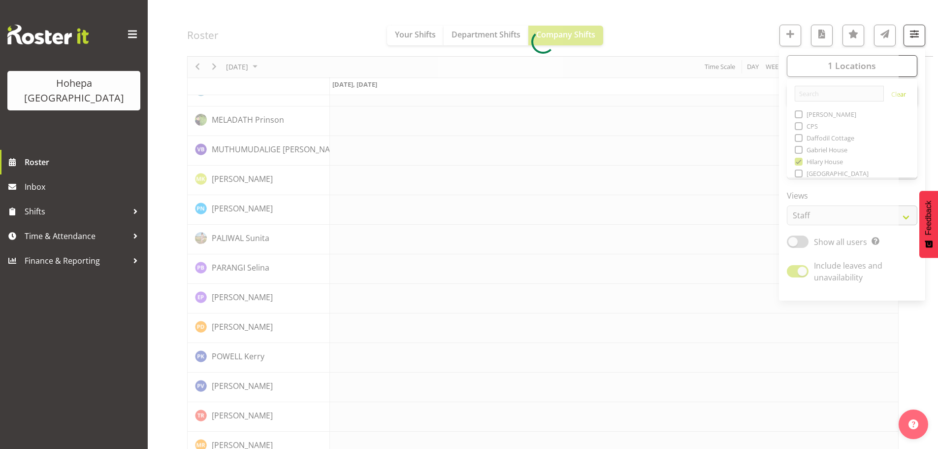
click at [657, 29] on div at bounding box center [543, 42] width 712 height 2258
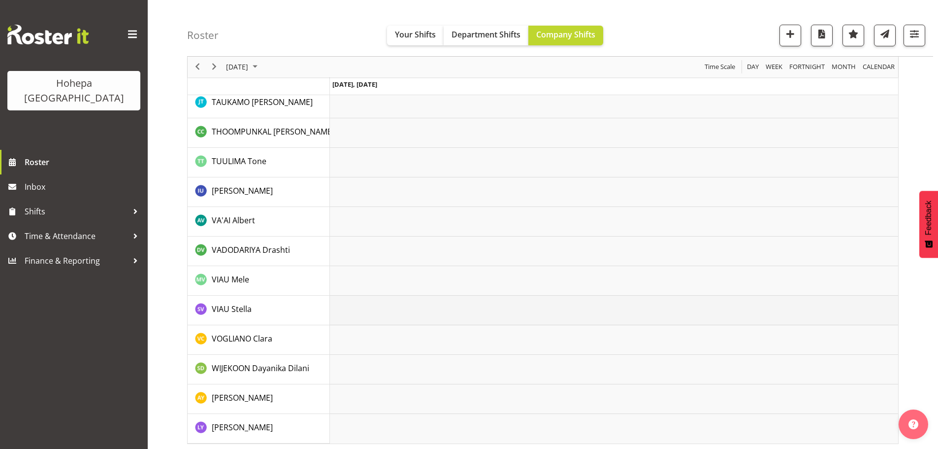
scroll to position [2219, 0]
click at [917, 35] on span "button" at bounding box center [914, 34] width 13 height 13
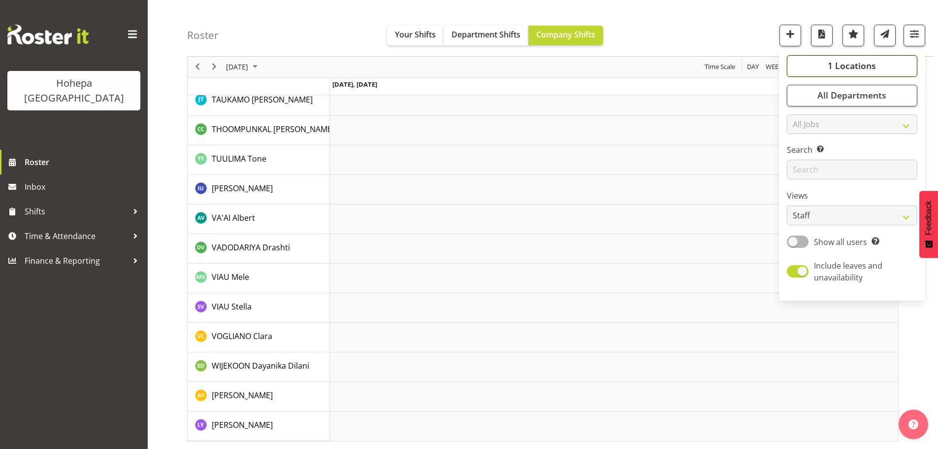
click at [855, 63] on span "1 Locations" at bounding box center [852, 66] width 48 height 12
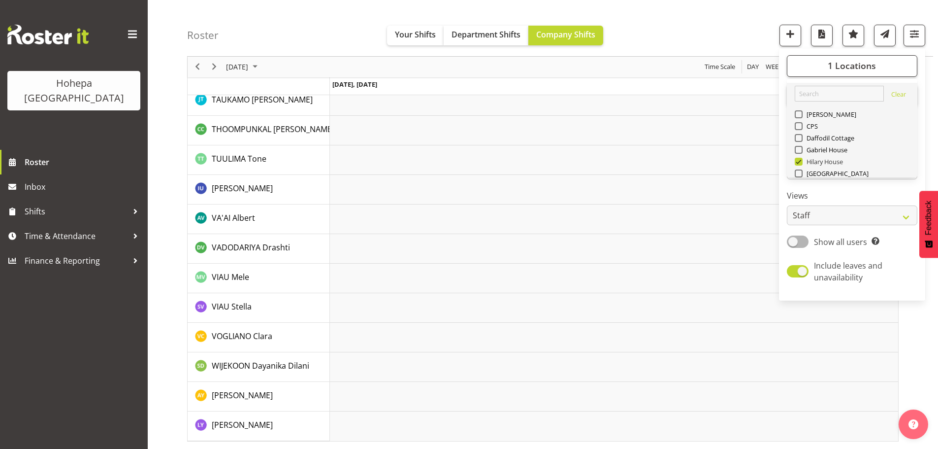
click at [799, 163] on span at bounding box center [799, 162] width 8 height 8
click at [799, 163] on input "Hilary House" at bounding box center [798, 162] width 6 height 6
checkbox input "false"
click at [801, 137] on span at bounding box center [799, 138] width 8 height 8
click at [801, 137] on input "Daffodil Cottage" at bounding box center [798, 138] width 6 height 6
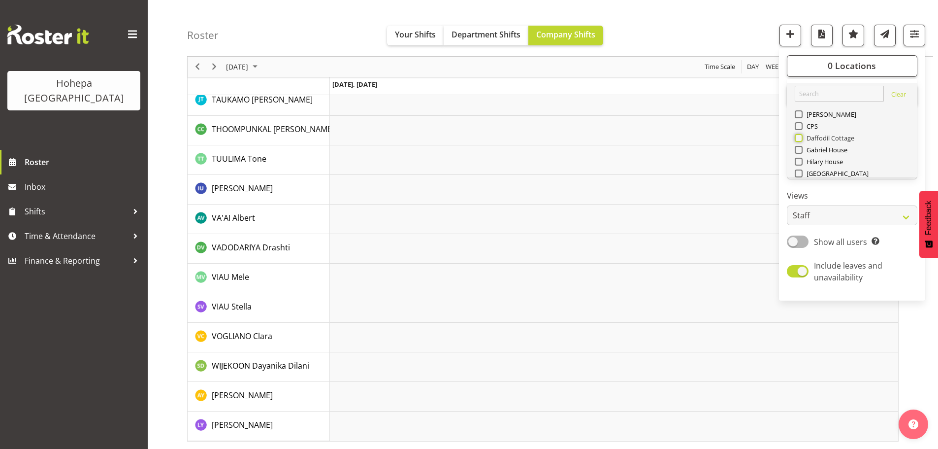
checkbox input "true"
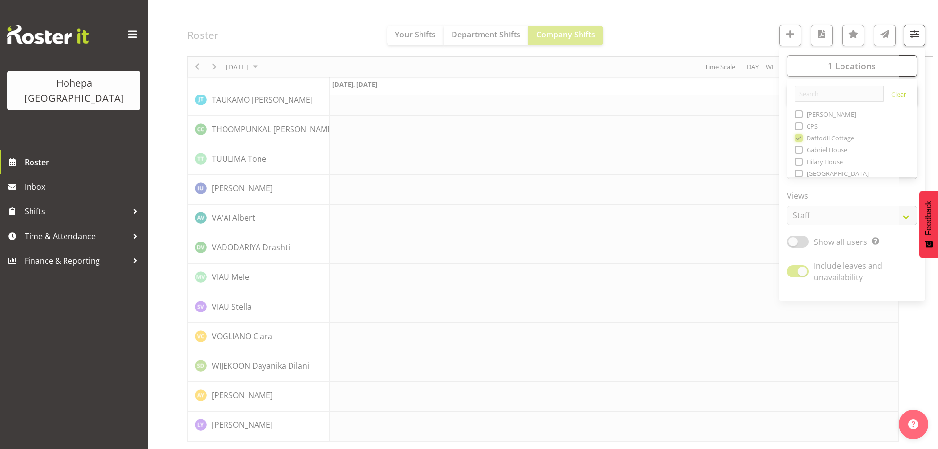
scroll to position [2121, 0]
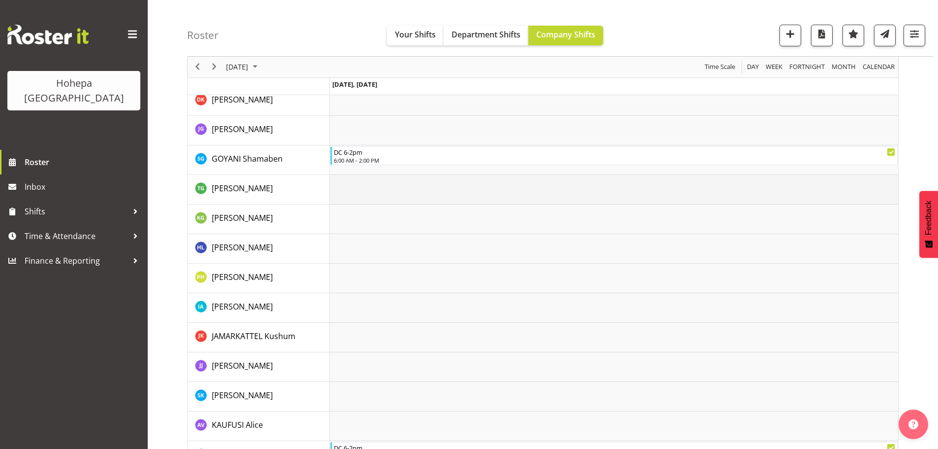
scroll to position [348, 0]
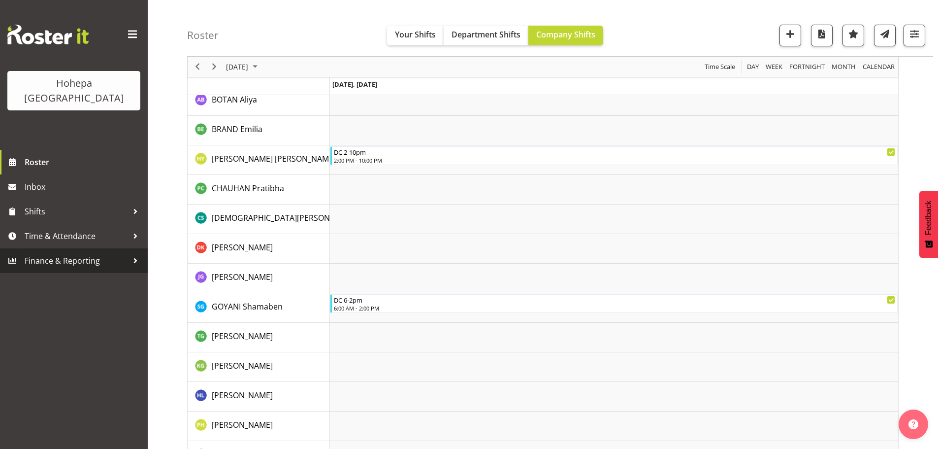
click at [46, 253] on span "Finance & Reporting" at bounding box center [76, 260] width 103 height 15
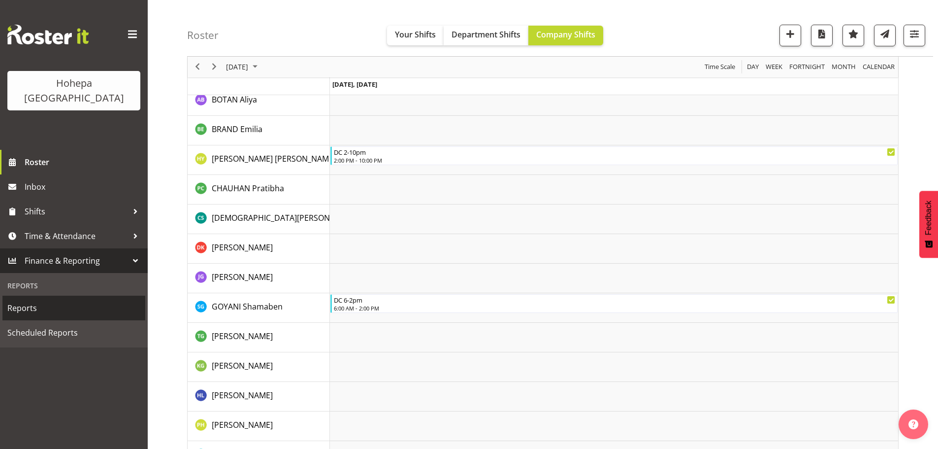
click at [38, 301] on span "Reports" at bounding box center [73, 308] width 133 height 15
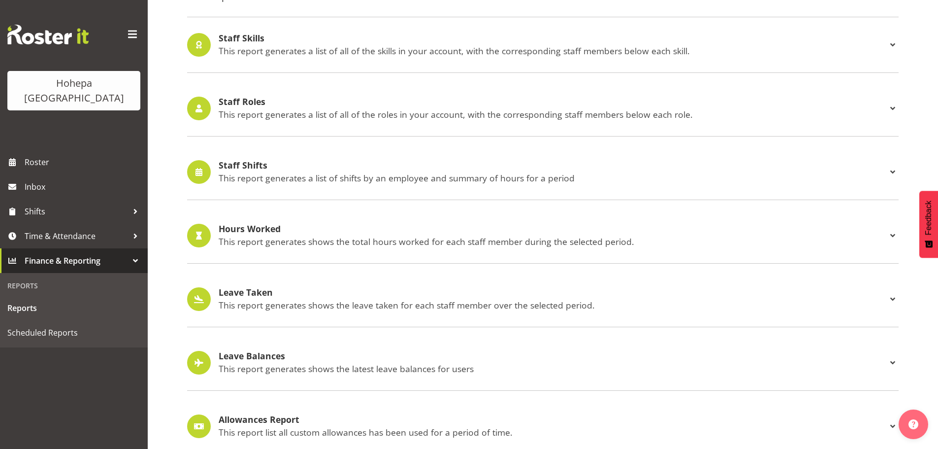
scroll to position [917, 0]
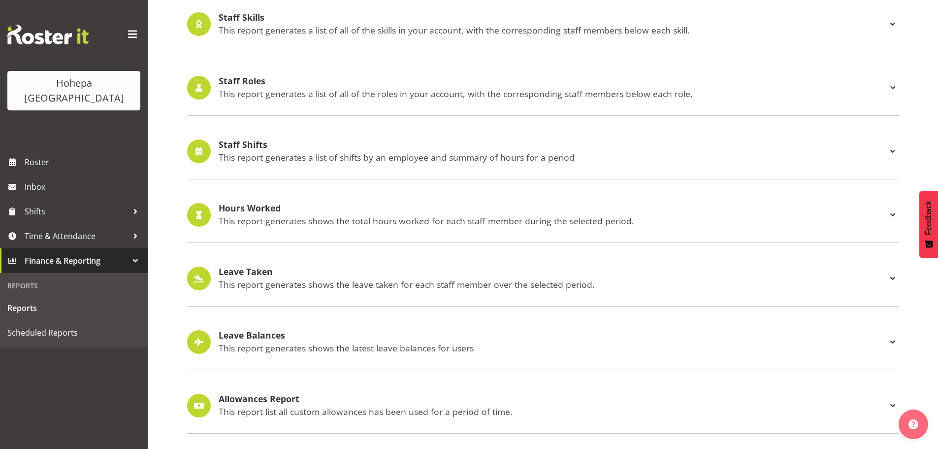
click at [234, 140] on h4 "Staff Shifts" at bounding box center [553, 145] width 668 height 10
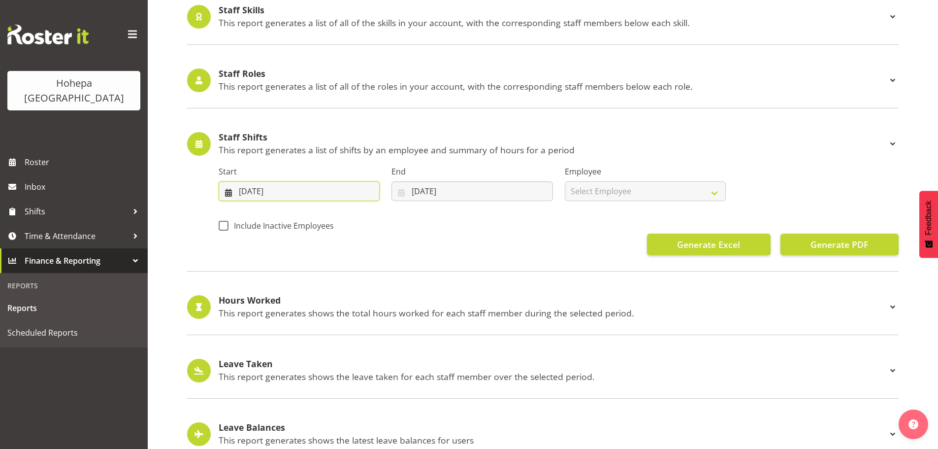
click at [246, 191] on input "07/08/2025" at bounding box center [299, 191] width 161 height 20
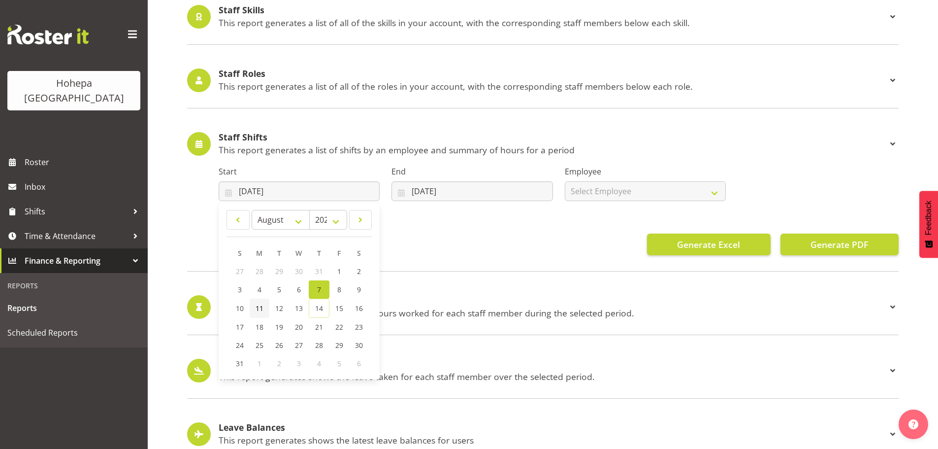
click at [259, 309] on span "11" at bounding box center [260, 307] width 8 height 9
type input "11/08/2025"
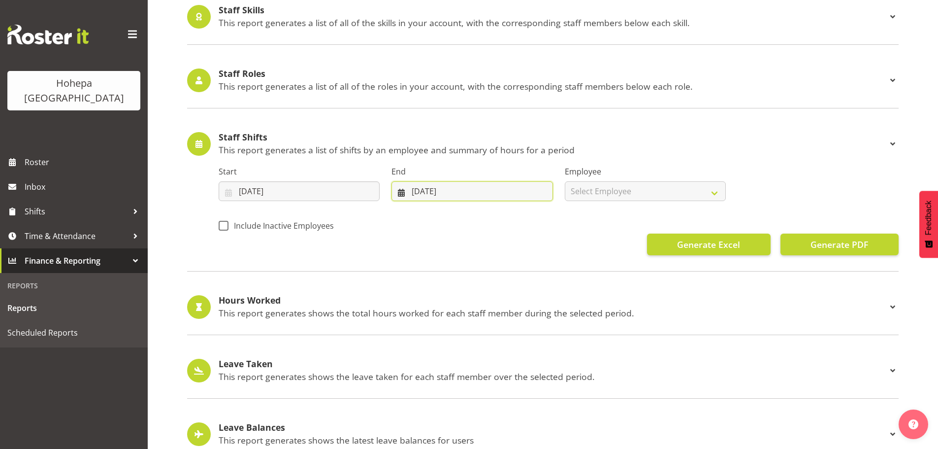
click at [418, 191] on input "14/08/2025" at bounding box center [472, 191] width 161 height 20
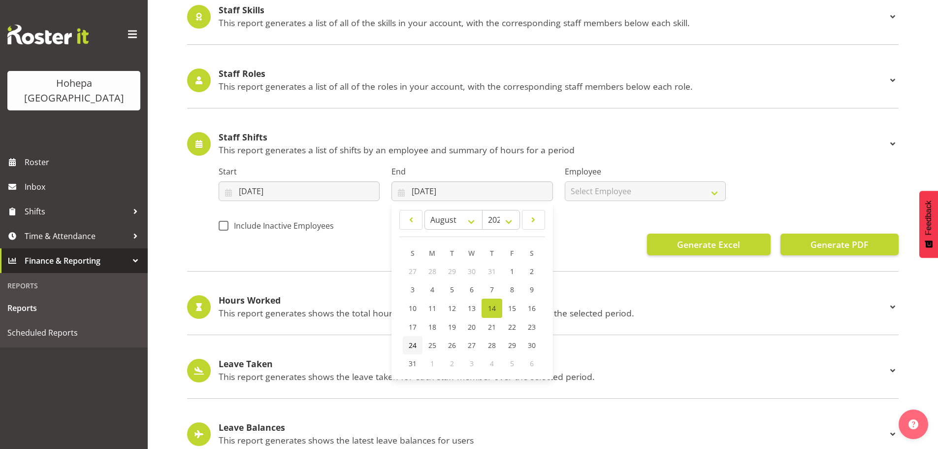
click at [415, 344] on span "24" at bounding box center [413, 344] width 8 height 9
type input "24/08/2025"
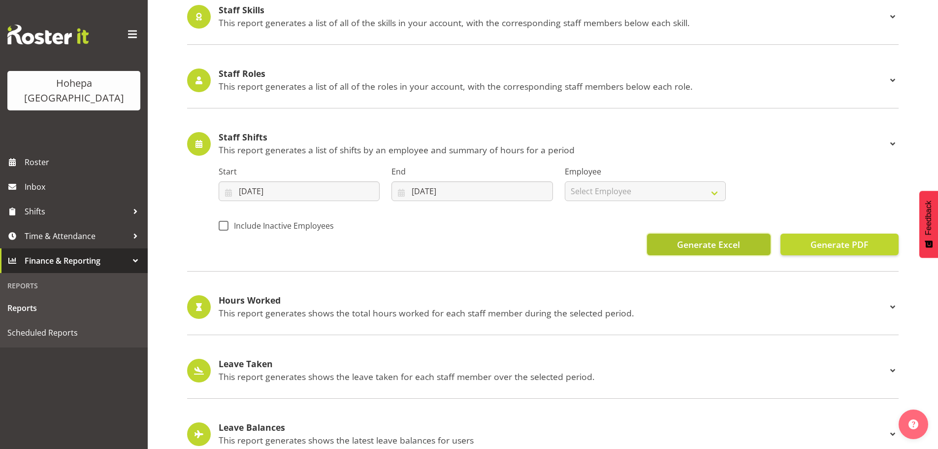
click at [707, 250] on span "Generate Excel" at bounding box center [708, 244] width 63 height 13
